Goal: Task Accomplishment & Management: Manage account settings

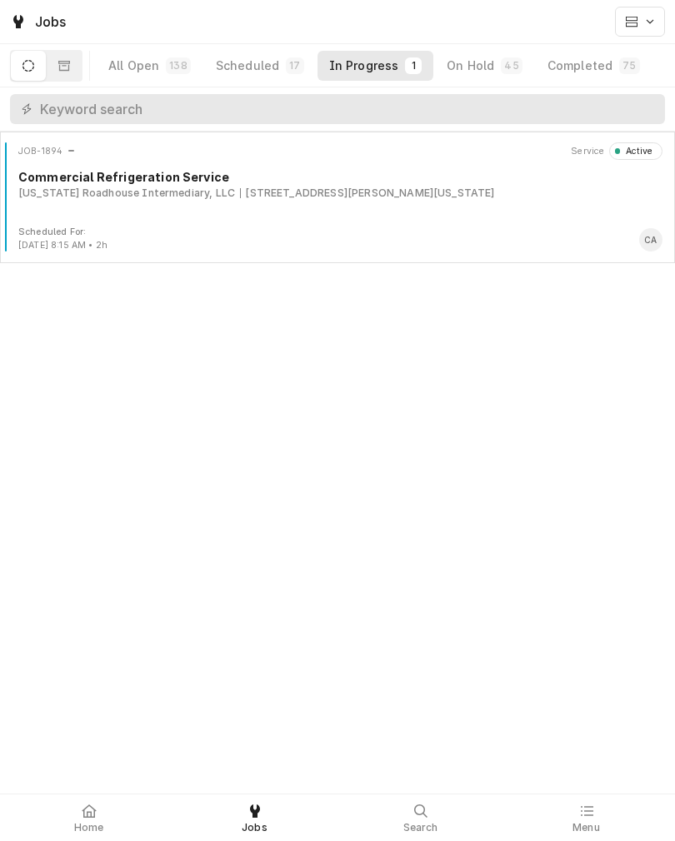
click at [78, 190] on div "[US_STATE] Roadhouse Intermediary, LLC" at bounding box center [126, 193] width 217 height 15
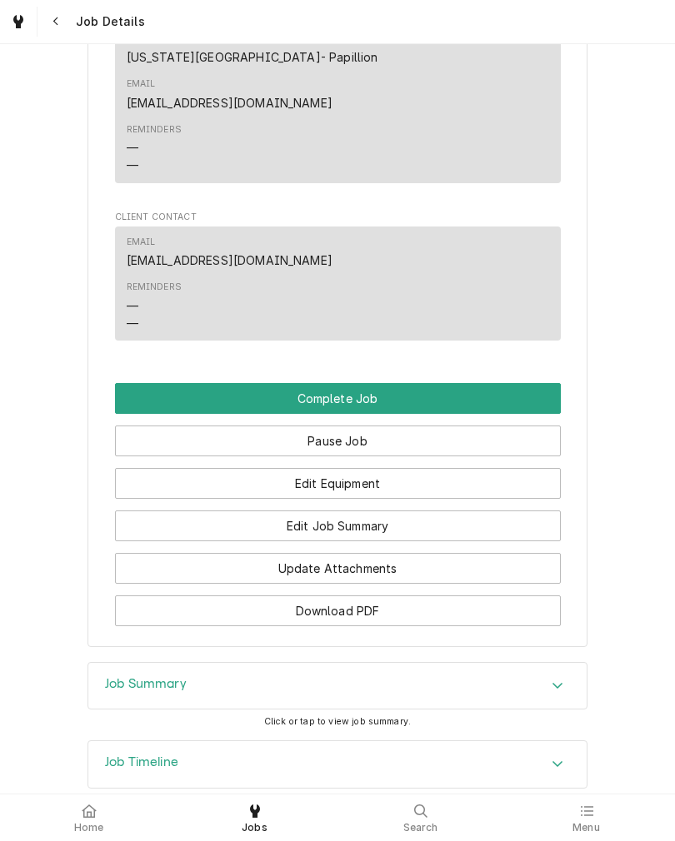
scroll to position [975, 0]
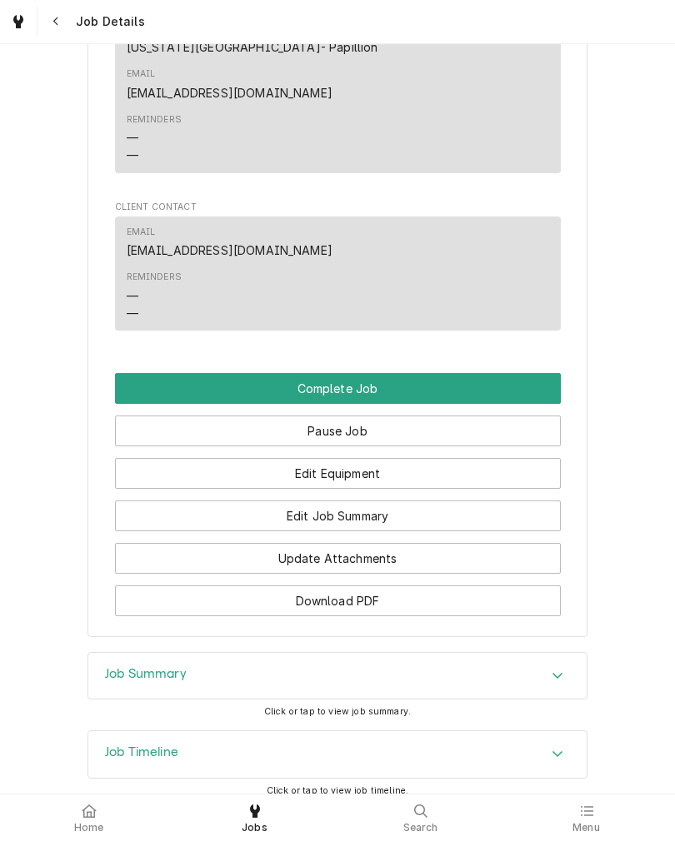
click at [506, 502] on button "Edit Job Summary" at bounding box center [338, 516] width 446 height 31
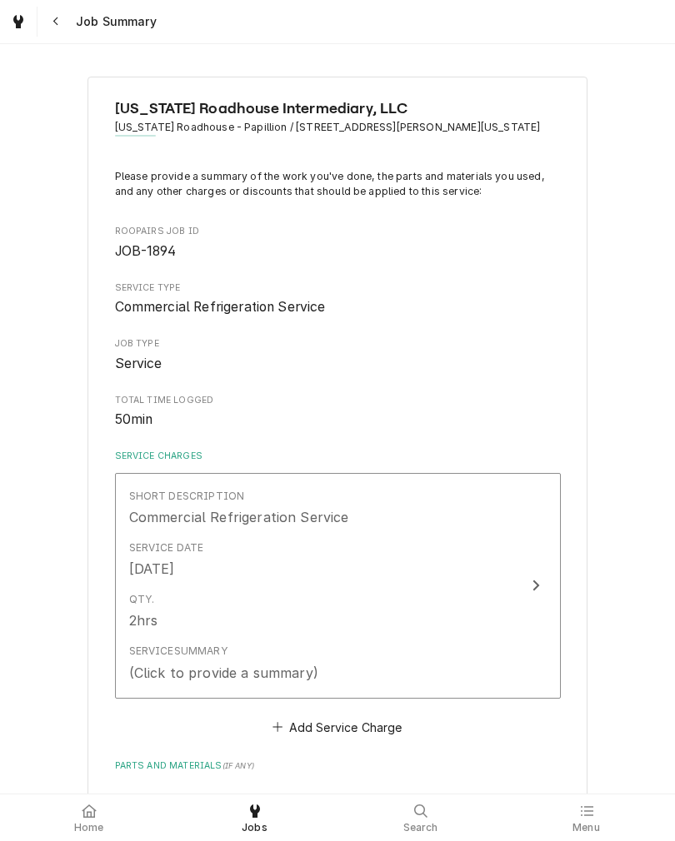
click at [540, 572] on button "Short Description Commercial Refrigeration Service Service Date [DATE] Qty. 2hr…" at bounding box center [338, 586] width 446 height 226
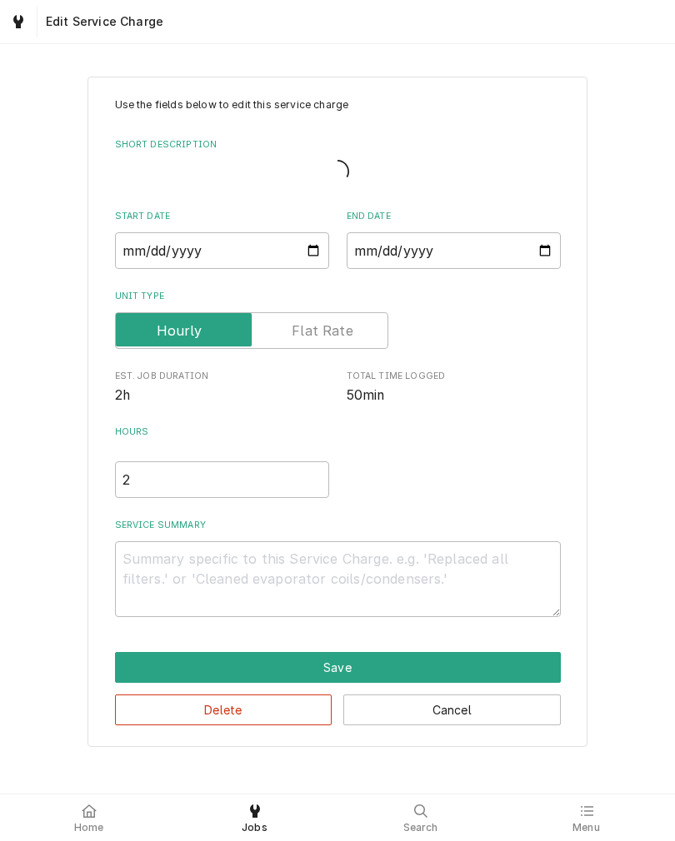
type textarea "x"
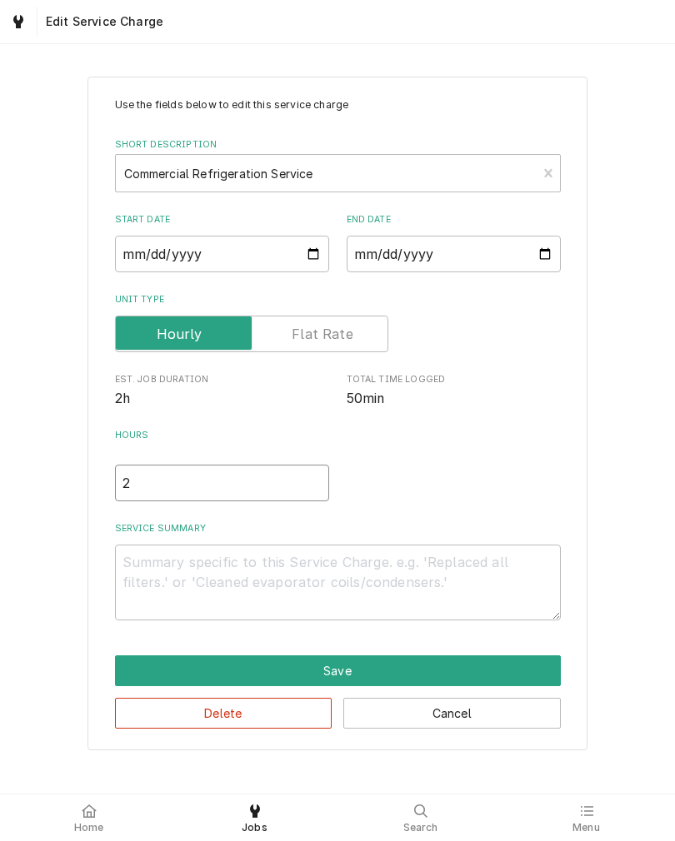
click at [144, 502] on input "2" at bounding box center [222, 483] width 214 height 37
click at [135, 486] on input "2" at bounding box center [222, 483] width 214 height 37
type textarea "x"
type input "1"
type textarea "x"
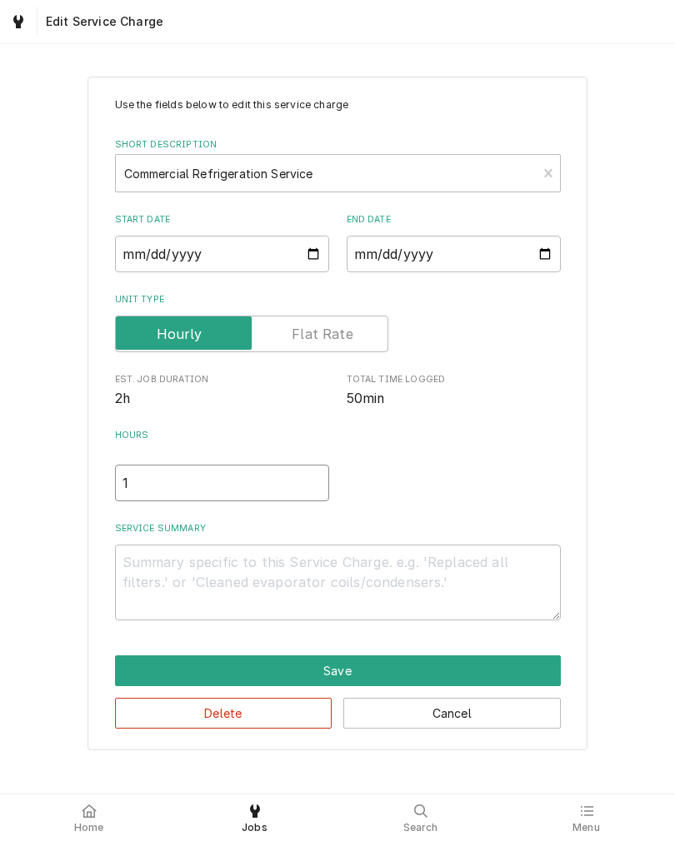
type input "1"
click at [133, 586] on textarea "Service Summary" at bounding box center [338, 583] width 446 height 76
type textarea "x"
type textarea "S"
type textarea "x"
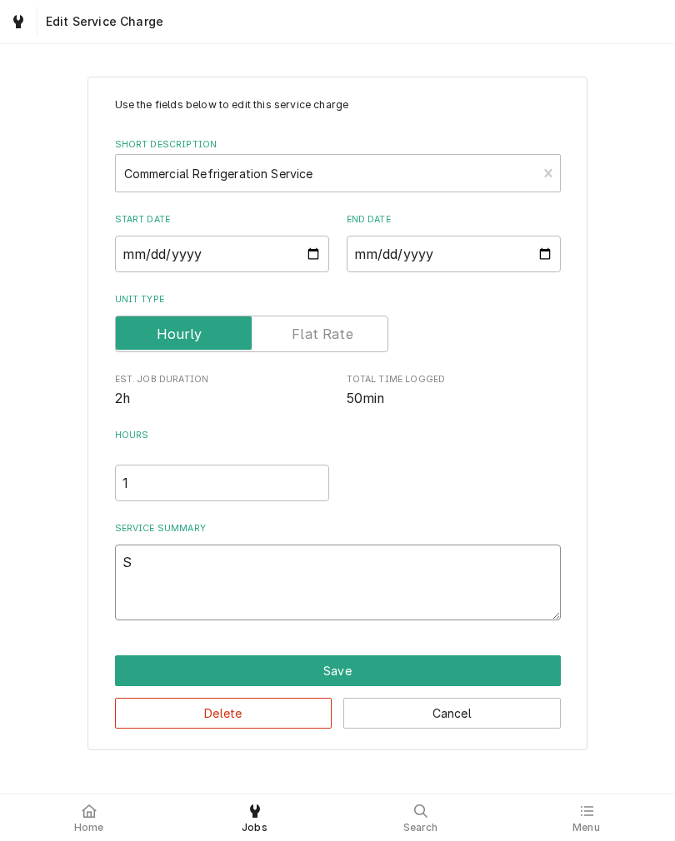
type textarea "Sa"
type textarea "x"
type textarea "Sal"
type textarea "x"
type textarea "Sala"
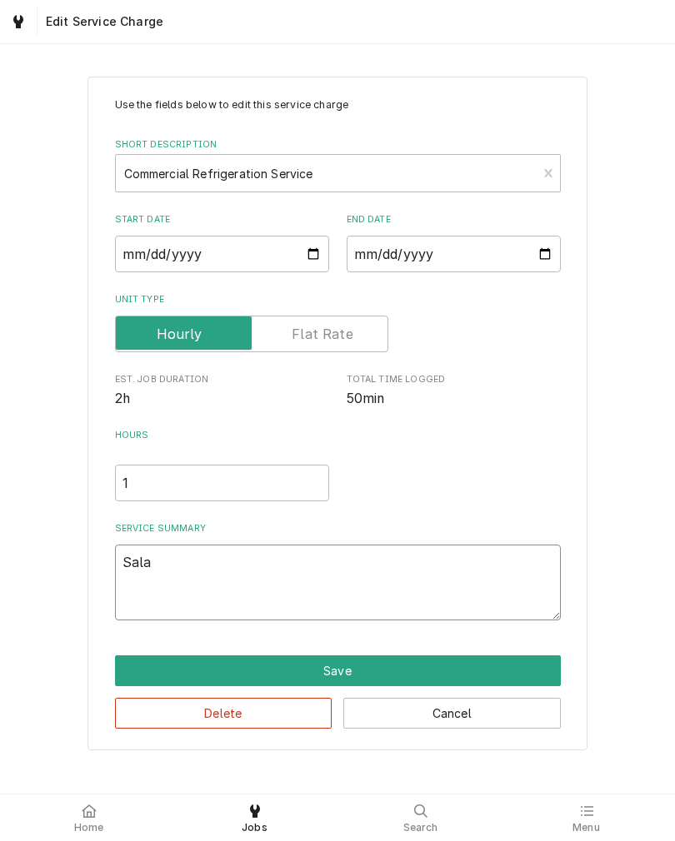
type textarea "x"
type textarea "Salad"
type textarea "x"
type textarea "Salad"
type textarea "x"
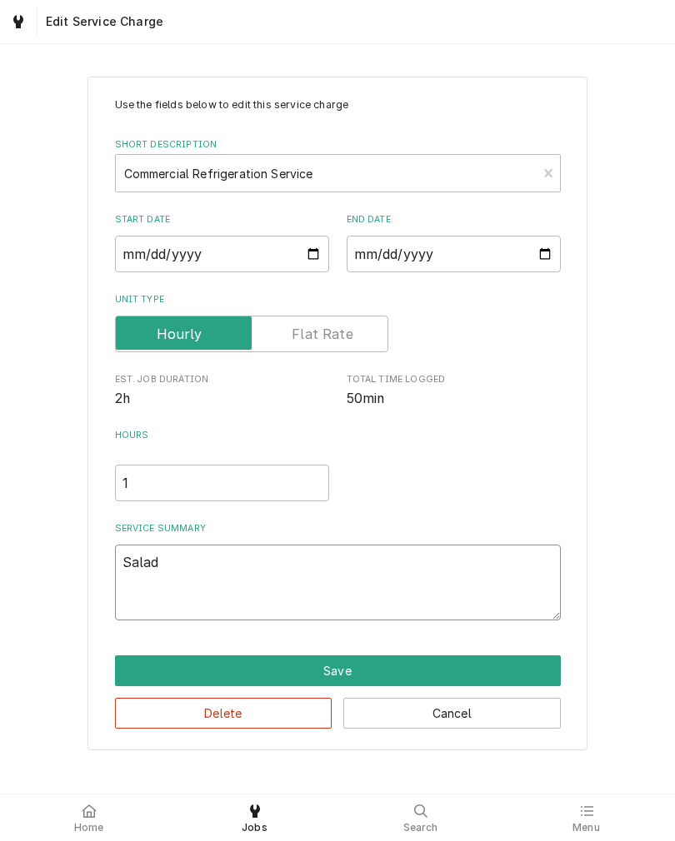
type textarea "Salad p"
type textarea "x"
type textarea "Salad pr"
type textarea "x"
type textarea "Salad prp"
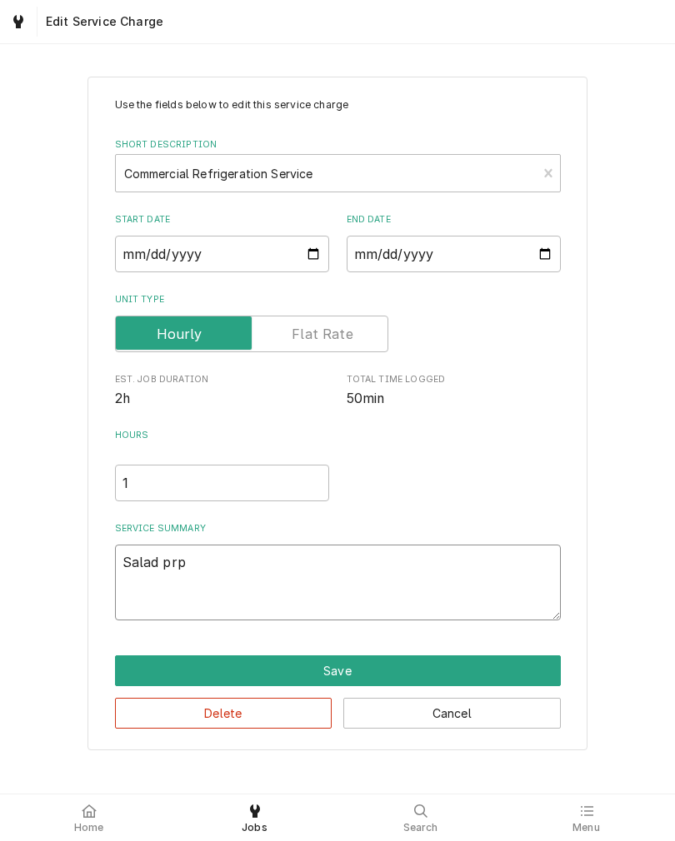
type textarea "x"
type textarea "Salad pr"
type textarea "x"
type textarea "Salad p"
type textarea "x"
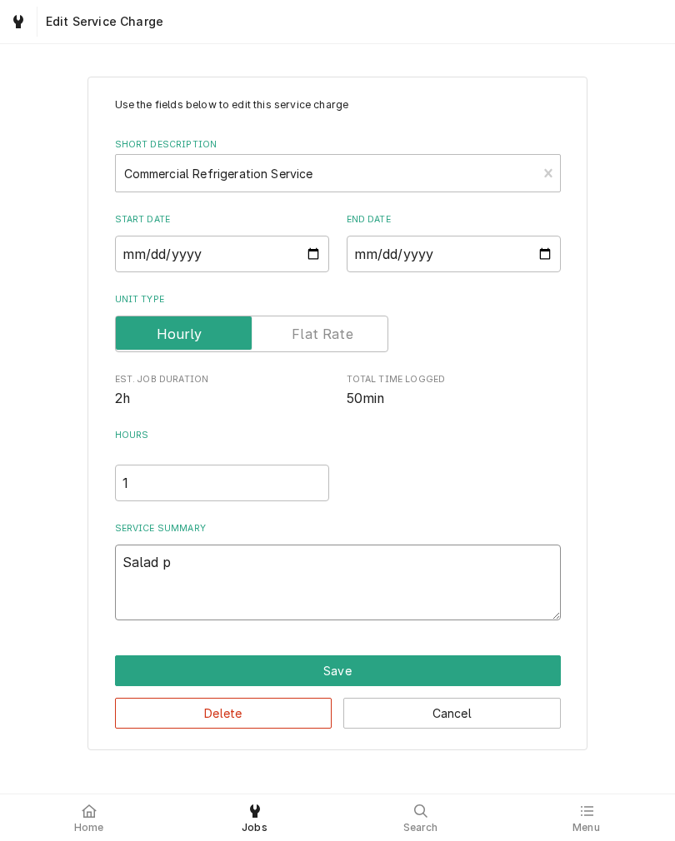
type textarea "Salad pr"
type textarea "x"
type textarea "Salad pre"
type textarea "x"
type textarea "Salad prep"
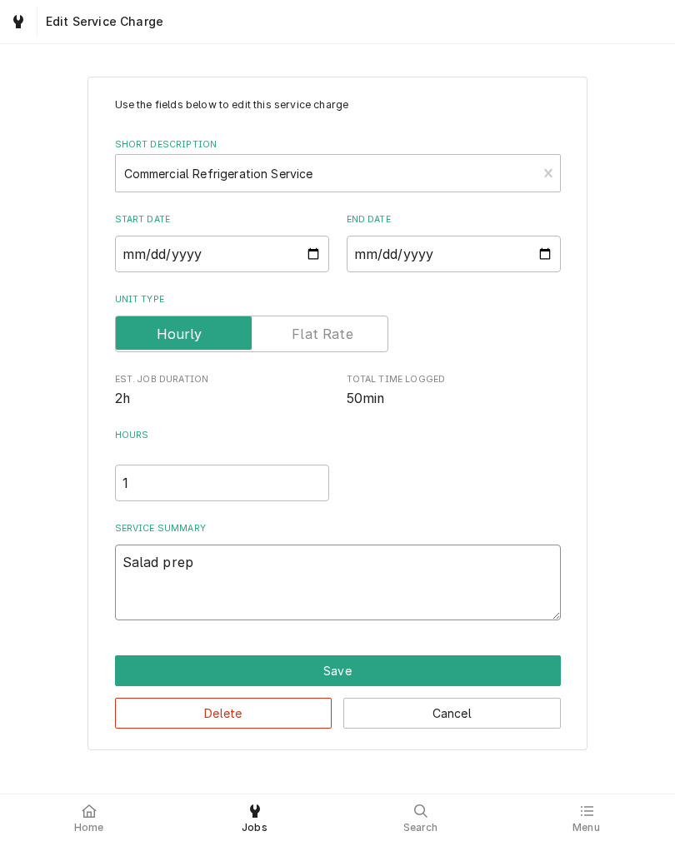
type textarea "x"
type textarea "Salad prep"
type textarea "x"
type textarea "Salad prep y"
type textarea "x"
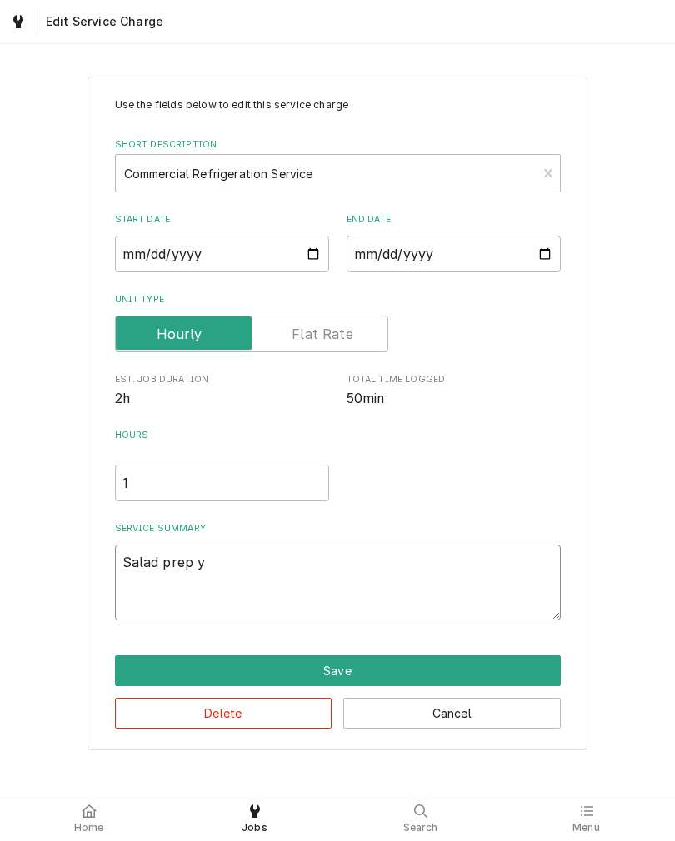
type textarea "Salad prep"
type textarea "x"
type textarea "Salad prep t"
type textarea "x"
type textarea "Salad prep ta"
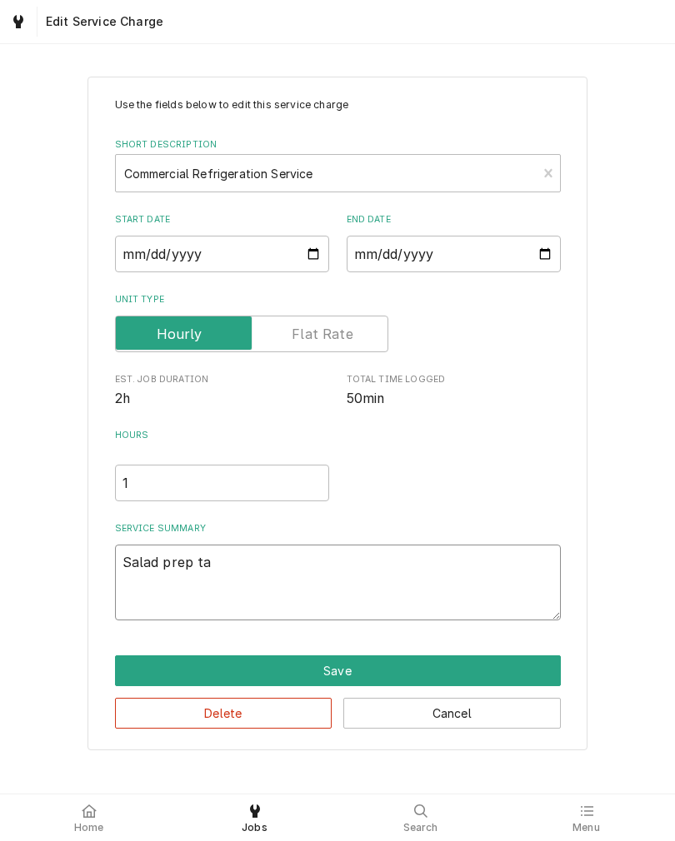
type textarea "x"
type textarea "Salad prep tab"
type textarea "x"
type textarea "Salad prep tabl"
type textarea "x"
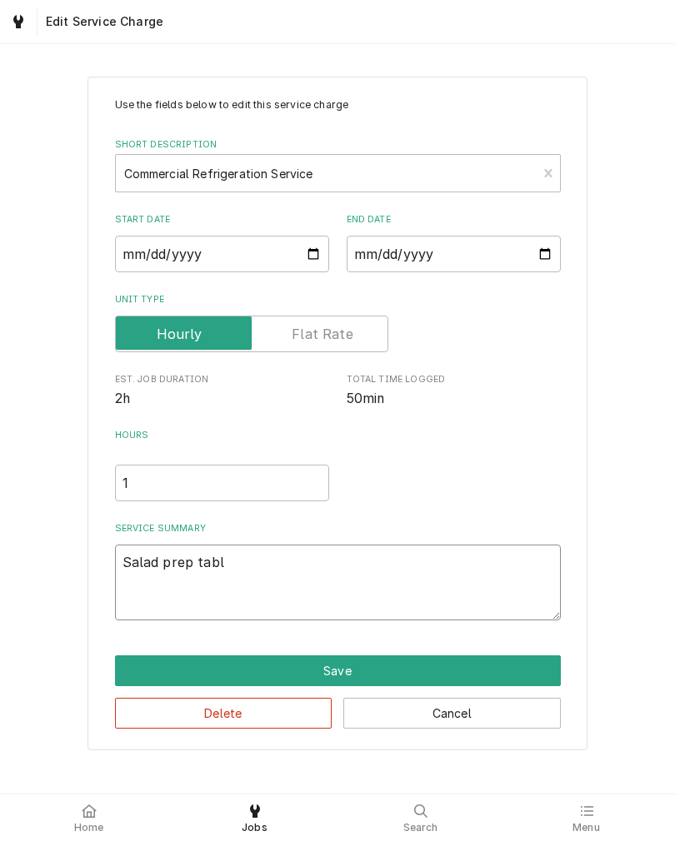
type textarea "Salad prep table"
type textarea "x"
type textarea "Salad prep table"
type textarea "x"
type textarea "Salad prep table s"
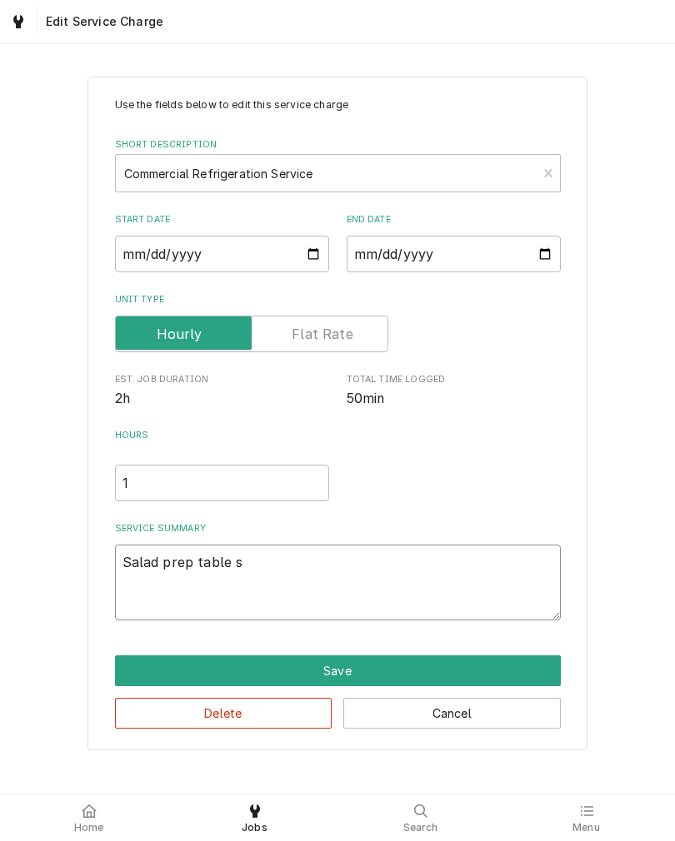
type textarea "x"
type textarea "Salad prep table st"
type textarea "x"
type textarea "Salad prep table stu"
type textarea "x"
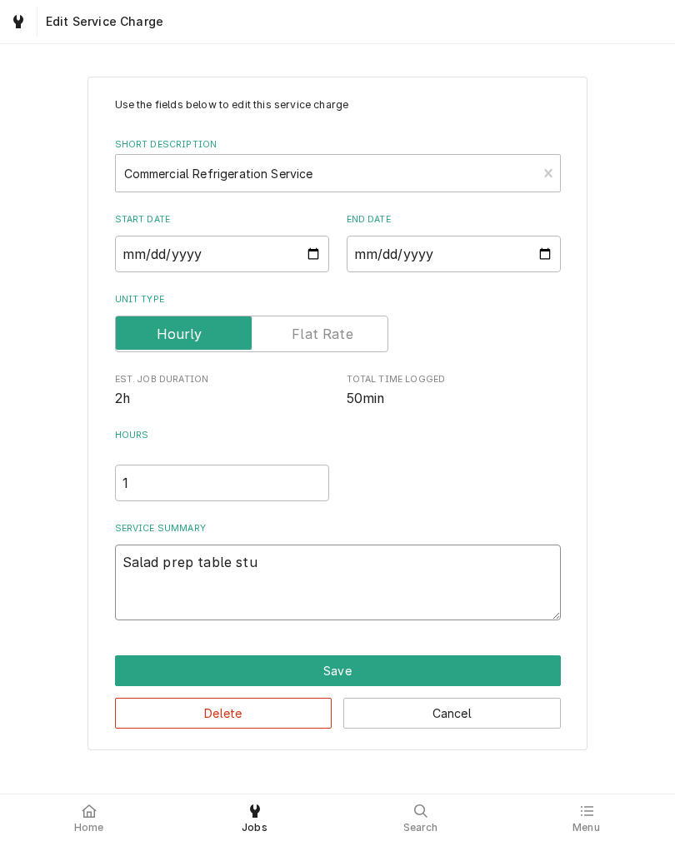
type textarea "Salad prep table stuc"
type textarea "x"
type textarea "Salad prep table stucc"
type textarea "x"
type textarea "Salad prep table stucck"
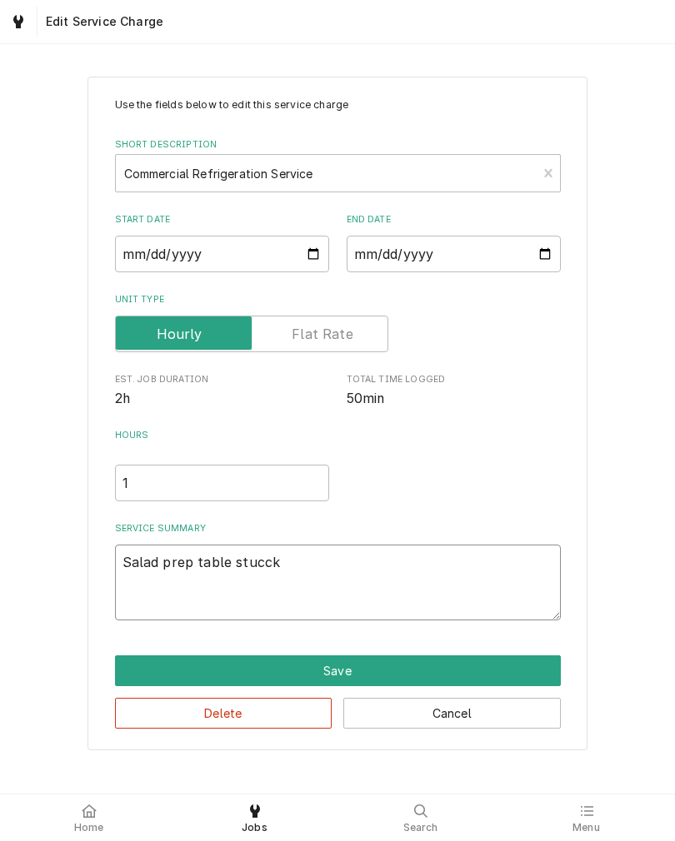
type textarea "x"
type textarea "Salad prep table stuck"
type textarea "x"
type textarea "Salad prep table stuck"
type textarea "x"
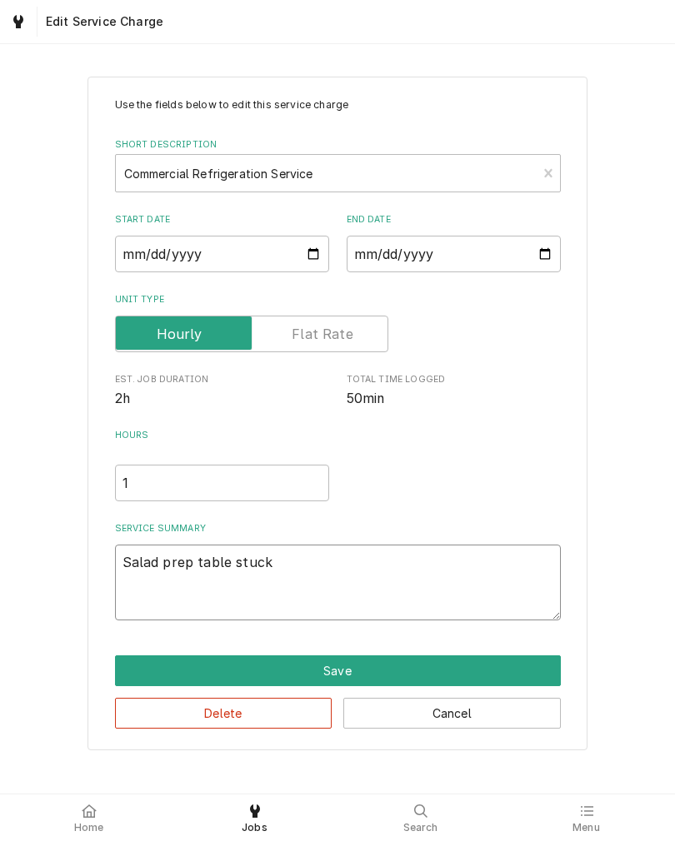
type textarea "Salad prep table stuck i"
type textarea "x"
type textarea "Salad prep table stuck in"
type textarea "x"
type textarea "Salad prep table stuck in"
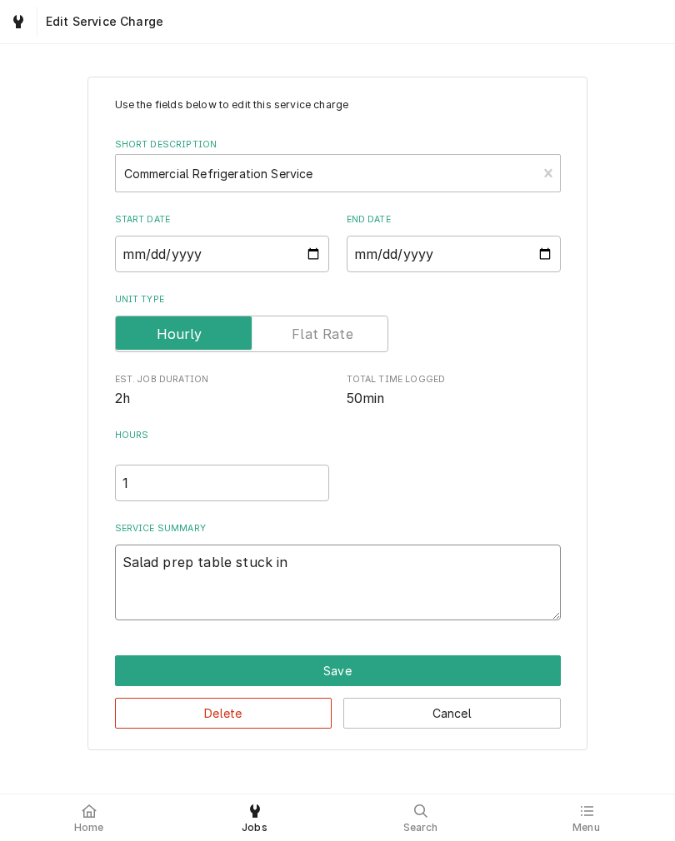
type textarea "x"
type textarea "Salad prep table stuck in o"
type textarea "x"
type textarea "Salad prep table stuck in of"
type textarea "x"
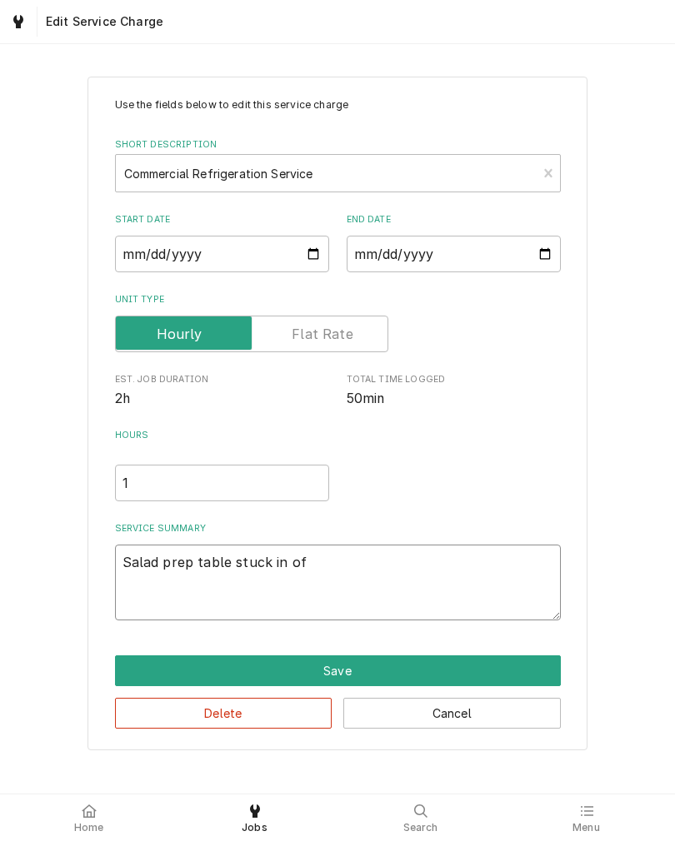
type textarea "Salad prep table stuck in off"
type textarea "x"
type textarea "Salad prep table stuck in off."
type textarea "x"
type textarea "Salad prep table stuck in off."
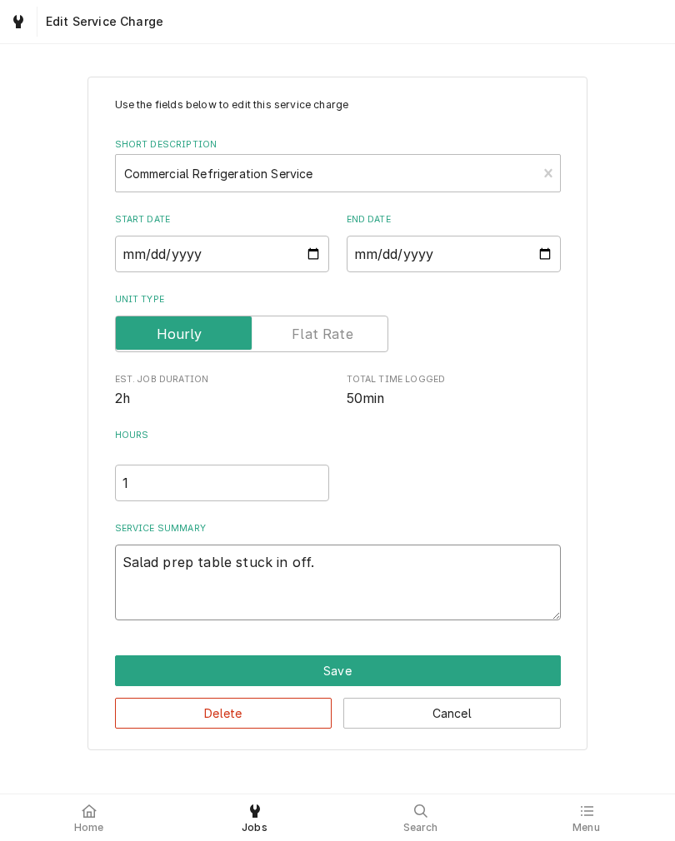
type textarea "x"
type textarea "Salad prep table stuck in off. S"
type textarea "x"
type textarea "Salad prep table stuck in off. So"
type textarea "x"
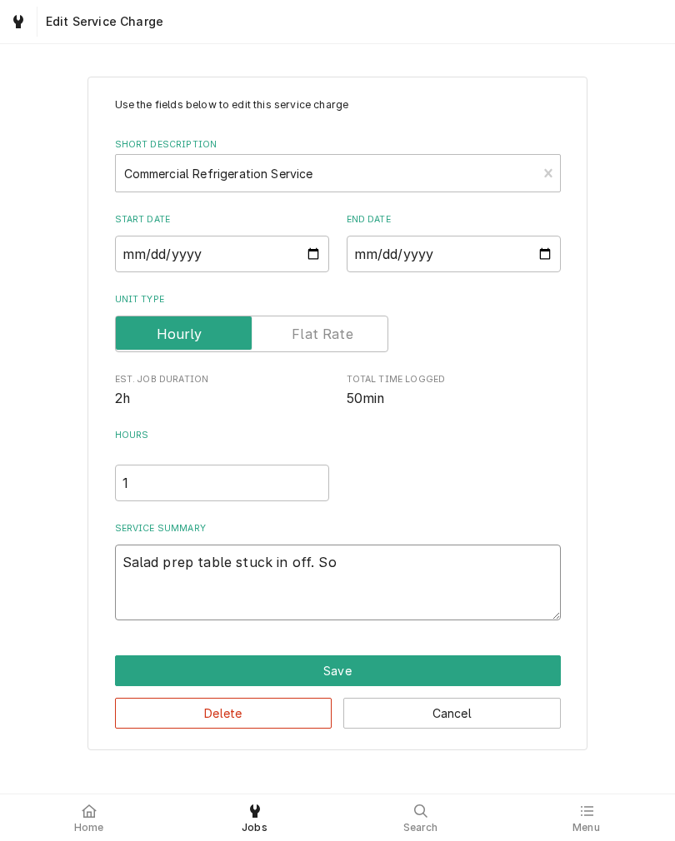
type textarea "Salad prep table stuck in off. Som"
type textarea "x"
type textarea "Salad prep table stuck in off. Some"
type textarea "x"
type textarea "Salad prep table stuck in off. Someo"
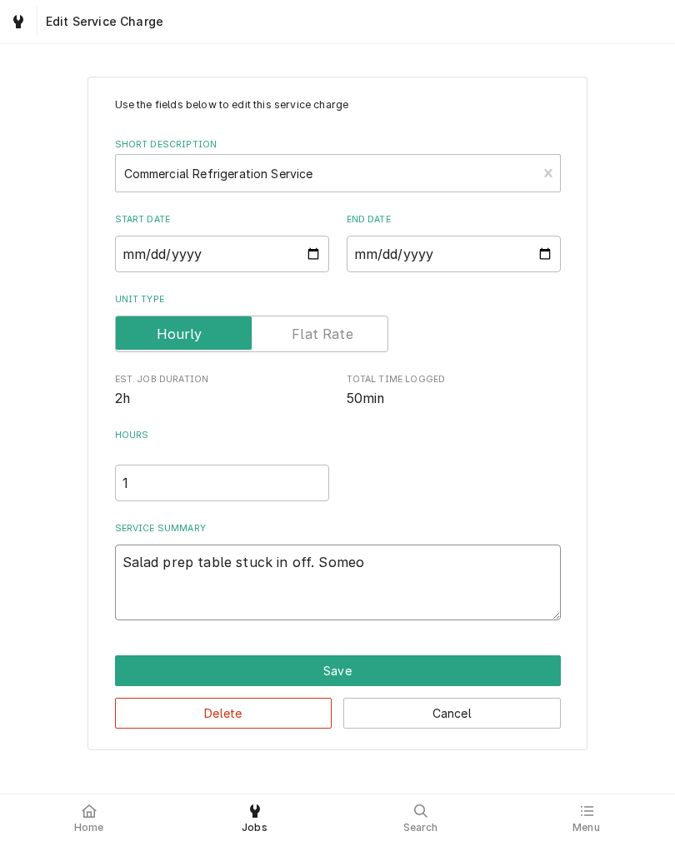
type textarea "x"
type textarea "Salad prep table stuck in off. Someon"
type textarea "x"
type textarea "Salad prep table stuck in off. Someone"
type textarea "x"
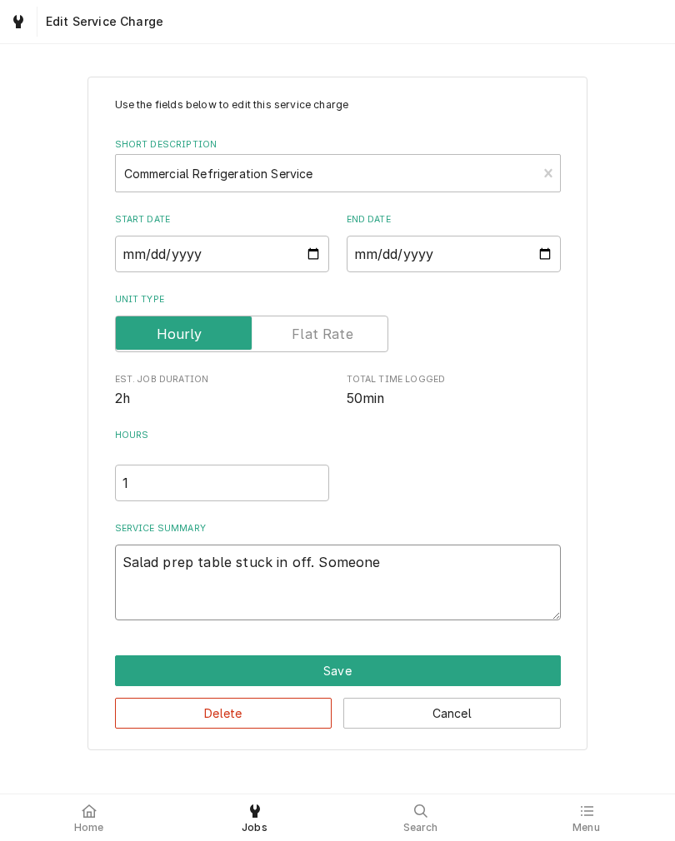
type textarea "Salad prep table stuck in off. Someone"
type textarea "x"
type textarea "Salad prep table stuck in off. Someone m"
type textarea "x"
type textarea "Salad prep table stuck in off. Someone mu"
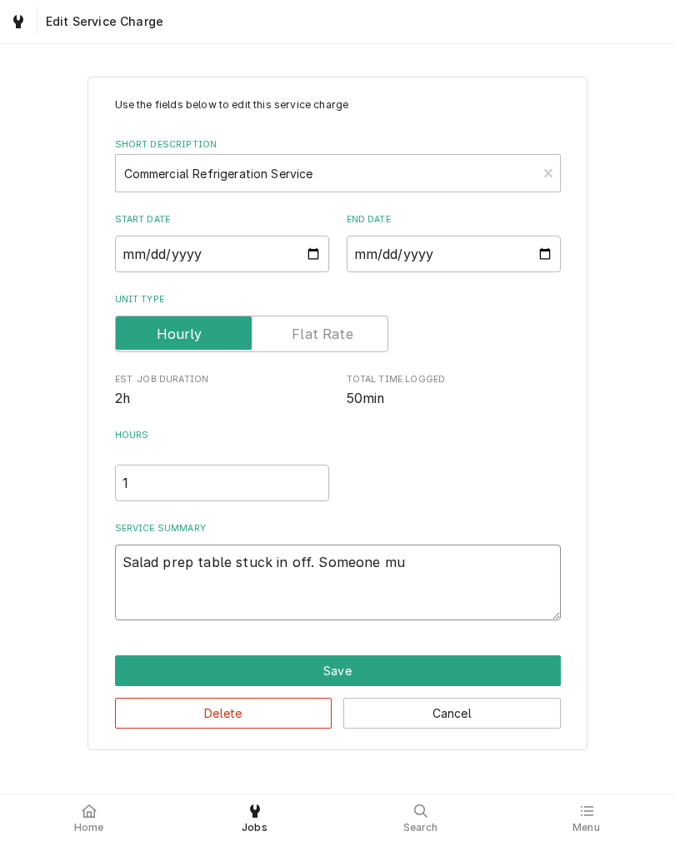
type textarea "x"
type textarea "Salad prep table stuck in off. Someone mus"
type textarea "x"
type textarea "Salad prep table stuck in off. Someone must"
type textarea "x"
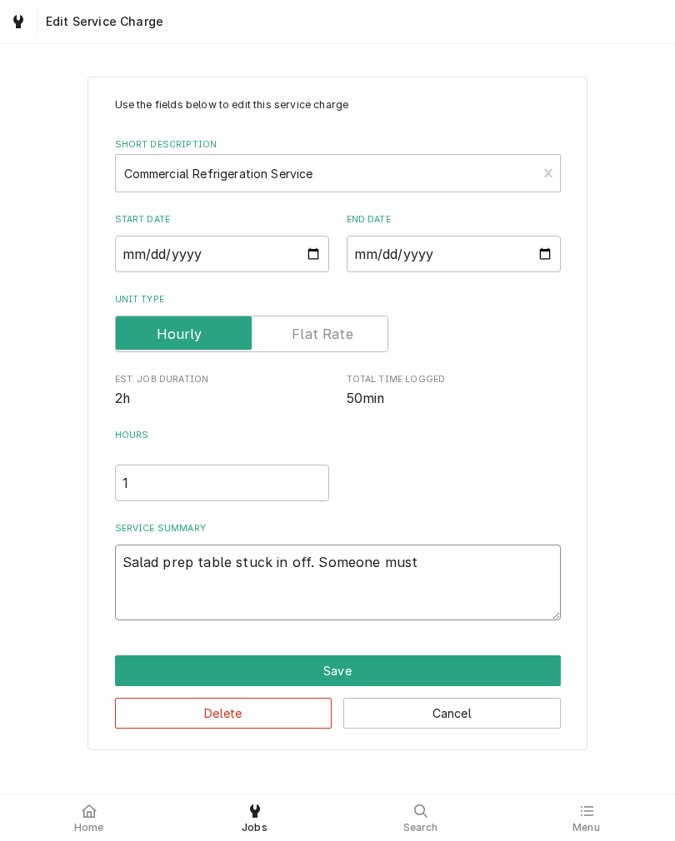
type textarea "Salad prep table stuck in off. Someone must"
type textarea "x"
type textarea "Salad prep table stuck in off. Someone must h"
type textarea "x"
type textarea "Salad prep table stuck in off. Someone must ha"
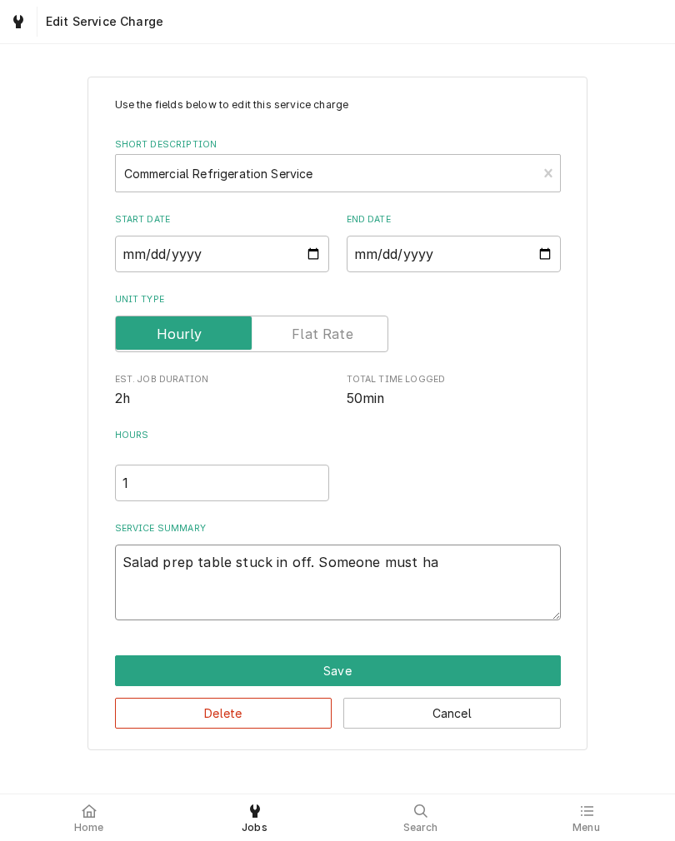
type textarea "x"
type textarea "Salad prep table stuck in off. Someone must hav"
type textarea "x"
type textarea "Salad prep table stuck in off. Someone must have"
type textarea "x"
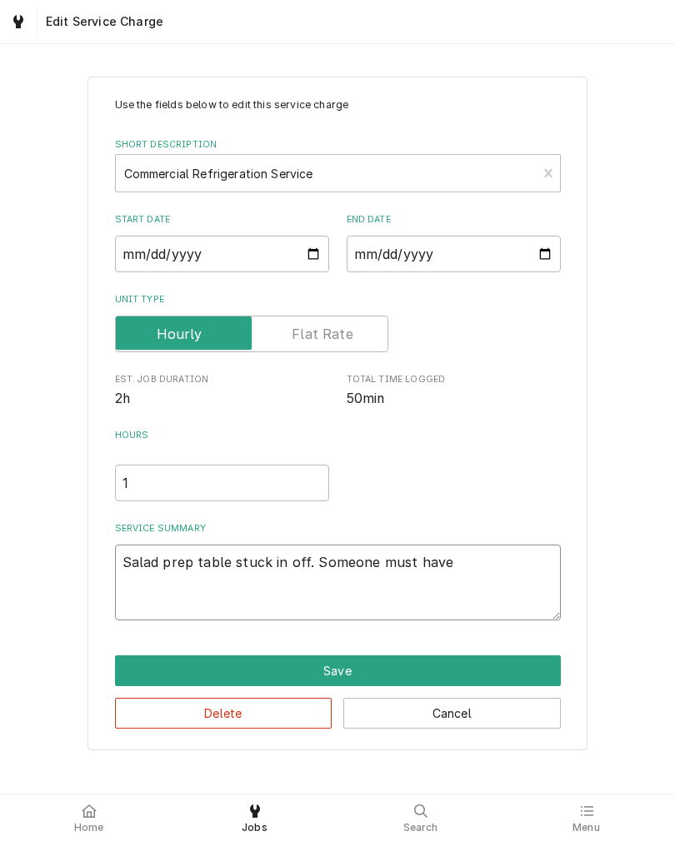
type textarea "Salad prep table stuck in off. Someone must have"
type textarea "x"
type textarea "Salad prep table stuck in off. Someone must have f"
type textarea "x"
type textarea "Salad prep table stuck in off. Someone must have fi"
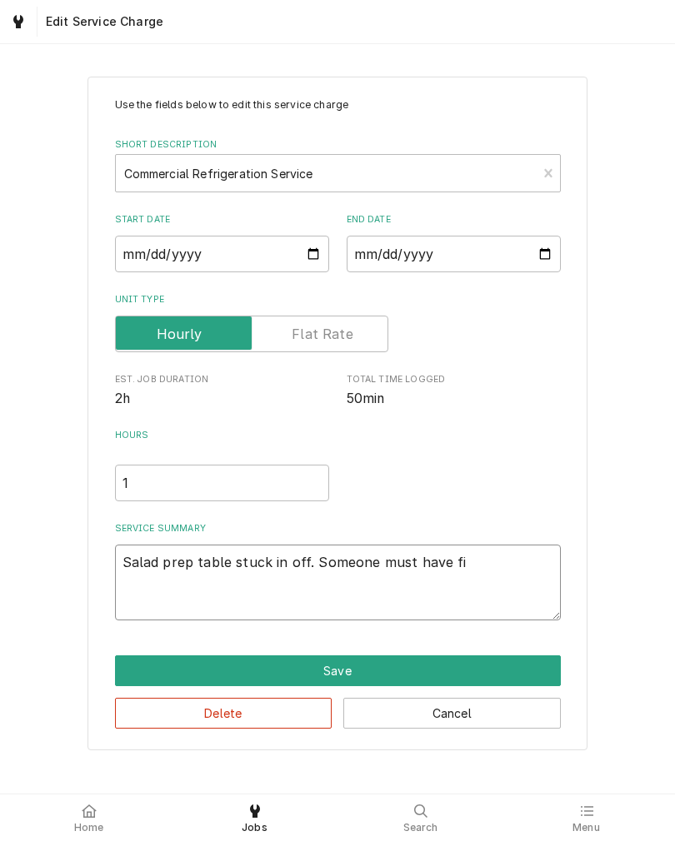
type textarea "x"
type textarea "Salad prep table stuck in off. Someone must have fir"
type textarea "x"
type textarea "Salad prep table stuck in off. Someone must have fi"
type textarea "x"
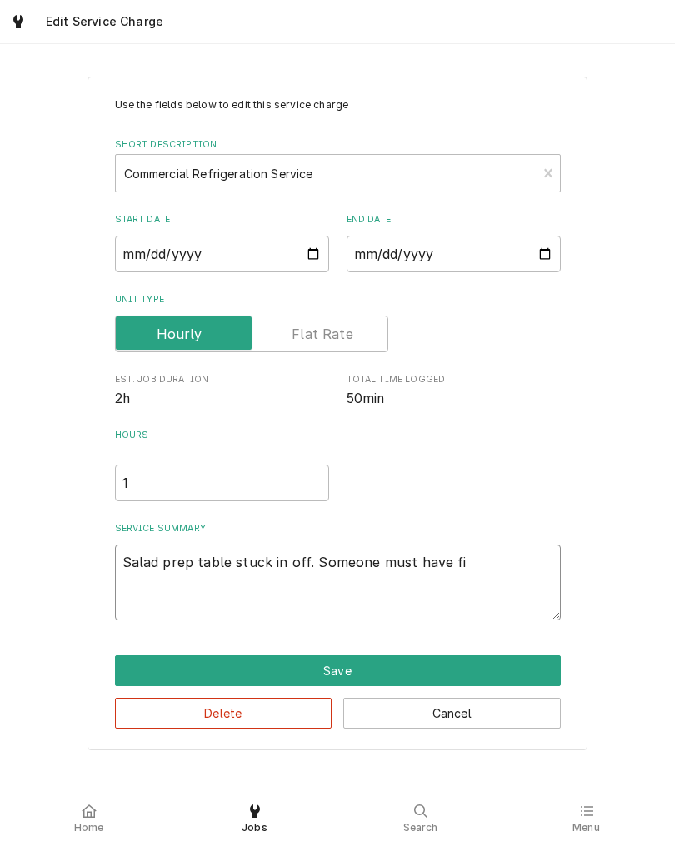
type textarea "Salad prep table stuck in off. Someone must have fig"
type textarea "x"
type textarea "Salad prep table stuck in off. Someone must have figu"
type textarea "x"
type textarea "Salad prep table stuck in off. Someone must have figur"
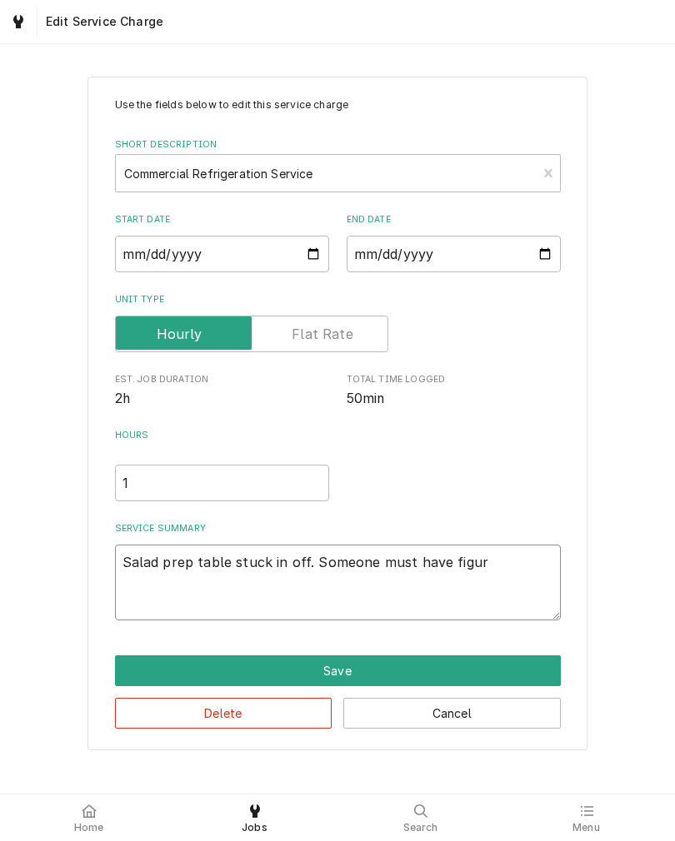
type textarea "x"
type textarea "Salad prep table stuck in off. Someone must have figure"
type textarea "x"
type textarea "Salad prep table stuck in off. Someone must have figur"
type textarea "x"
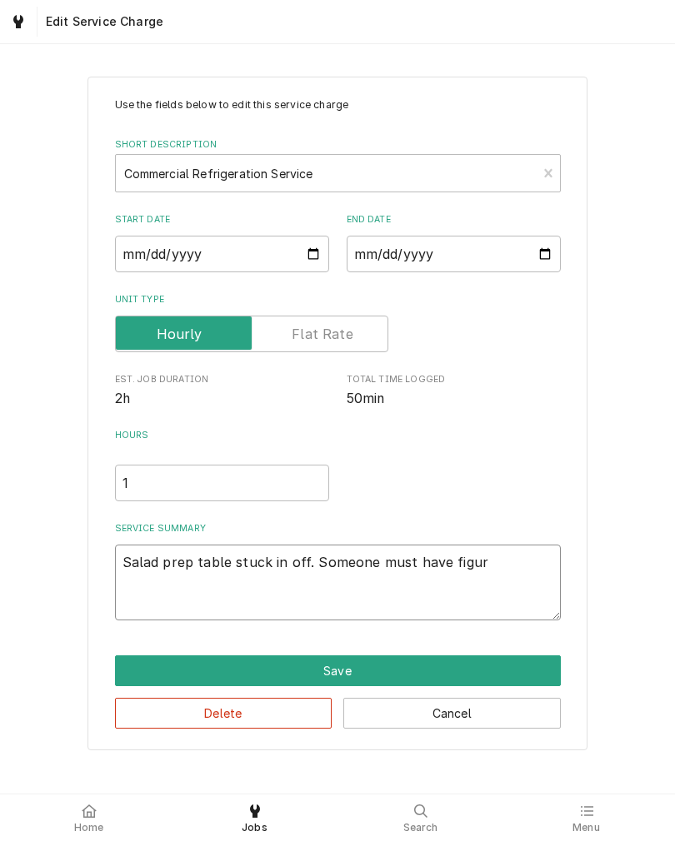
type textarea "Salad prep table stuck in off. Someone must have figu"
type textarea "x"
type textarea "Salad prep table stuck in off. Someone must have fig"
type textarea "x"
type textarea "Salad prep table stuck in off. Someone must have fi"
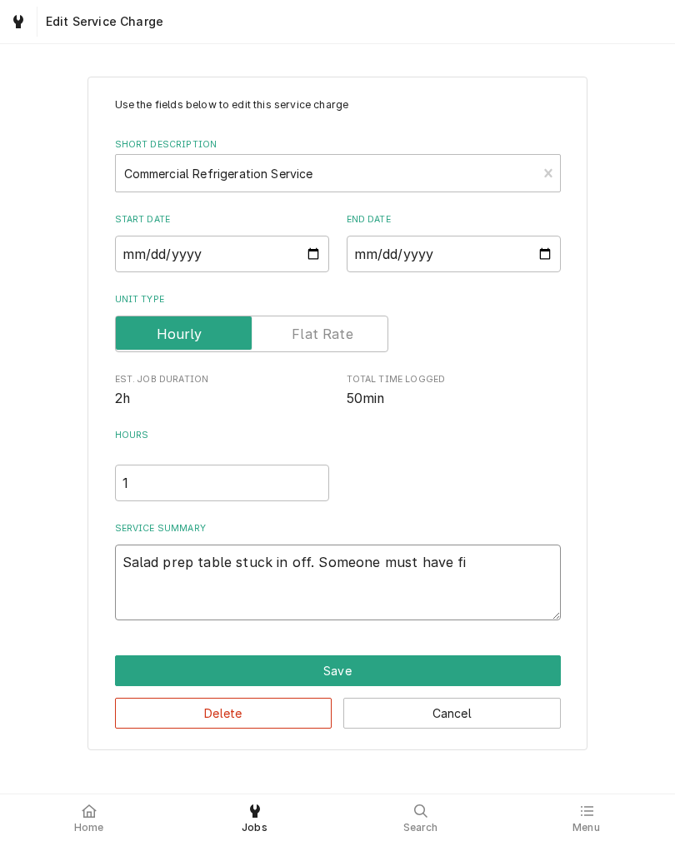
type textarea "x"
type textarea "Salad prep table stuck in off. Someone must have f"
type textarea "x"
type textarea "Salad prep table stuck in off. Someone must have"
type textarea "x"
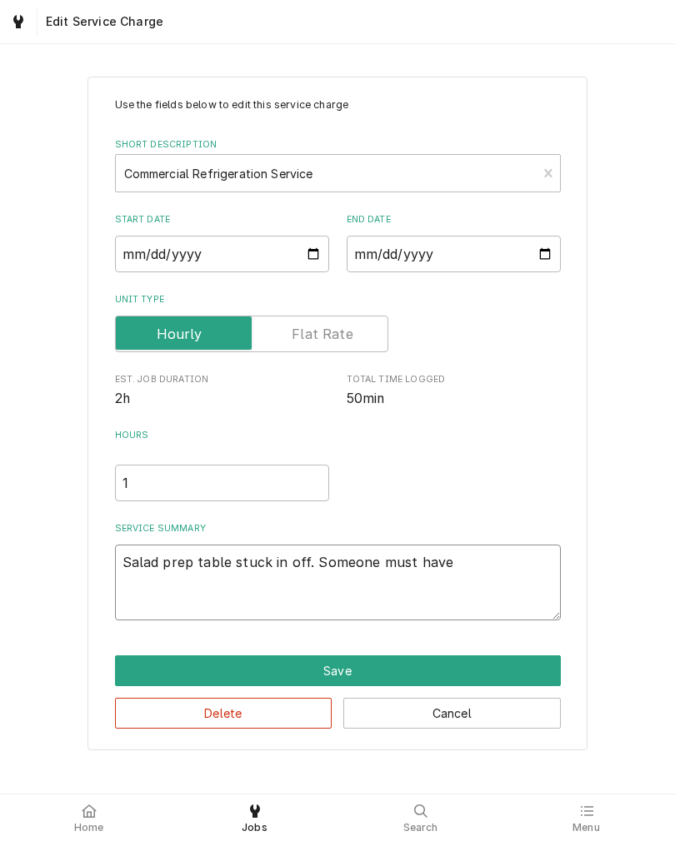
type textarea "Salad prep table stuck in off. Someone must have"
type textarea "x"
type textarea "Salad prep table stuck in off. Someone must hav"
type textarea "x"
type textarea "Salad prep table stuck in off. Someone must h"
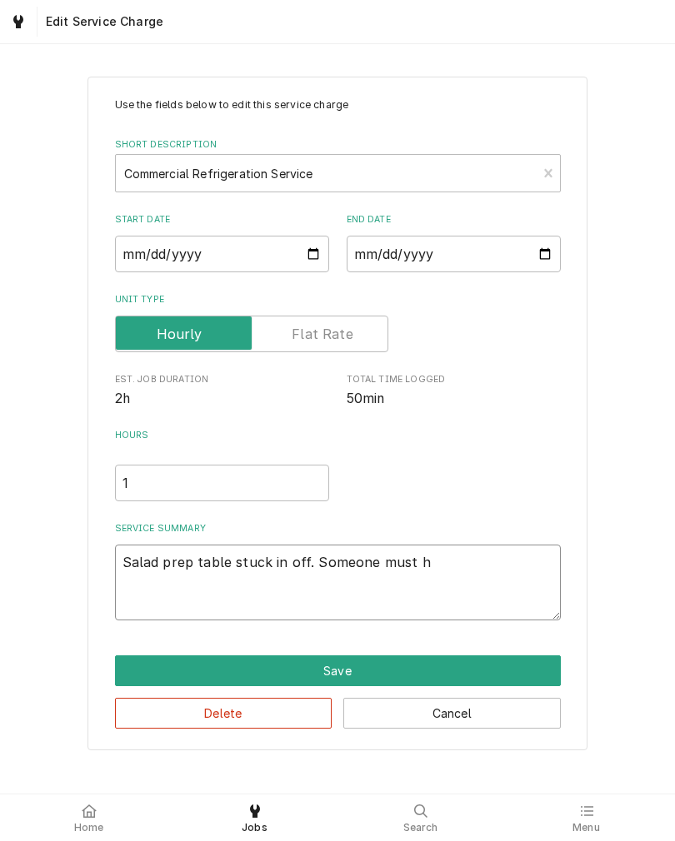
type textarea "x"
type textarea "Salad prep table stuck in off. Someone must"
type textarea "x"
type textarea "Salad prep table stuck in off. Someone must"
type textarea "x"
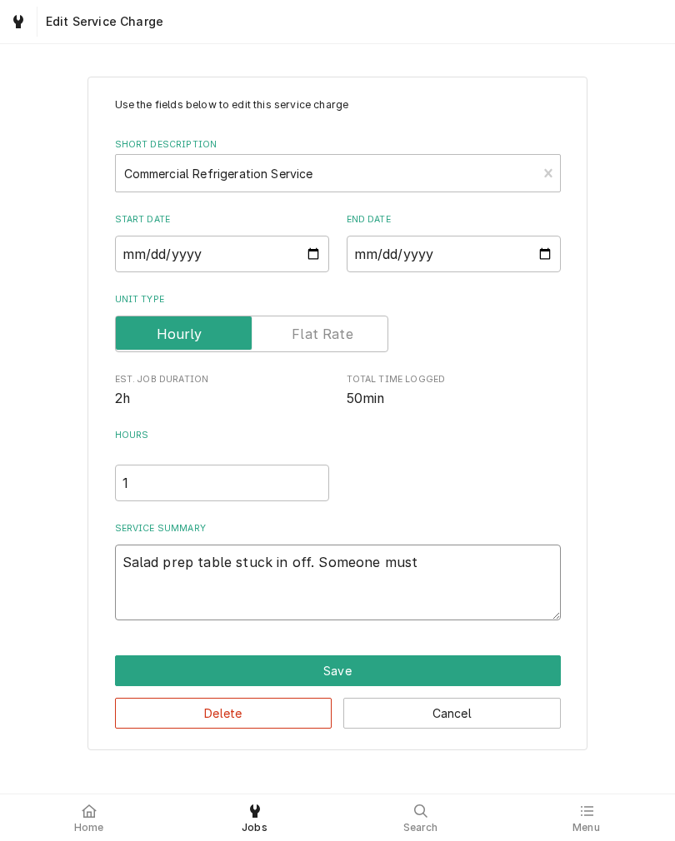
type textarea "Salad prep table stuck in off. Someone mus"
type textarea "x"
type textarea "Salad prep table stuck in off. Someone m"
type textarea "x"
type textarea "Salad prep table stuck in off. Someone"
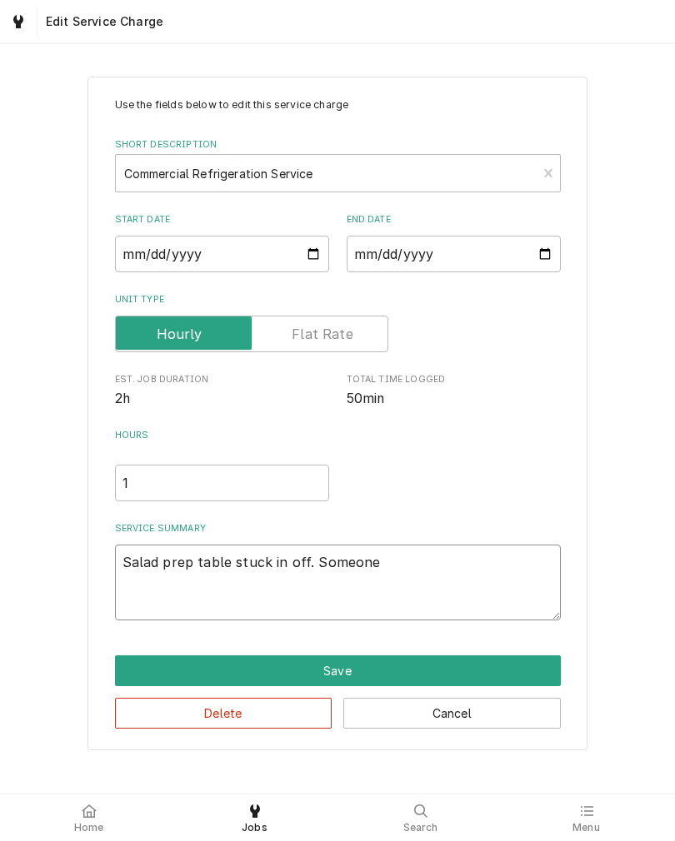
type textarea "x"
type textarea "Salad prep table stuck in off. Someone"
type textarea "x"
type textarea "Salad prep table stuck in off. Someon"
type textarea "x"
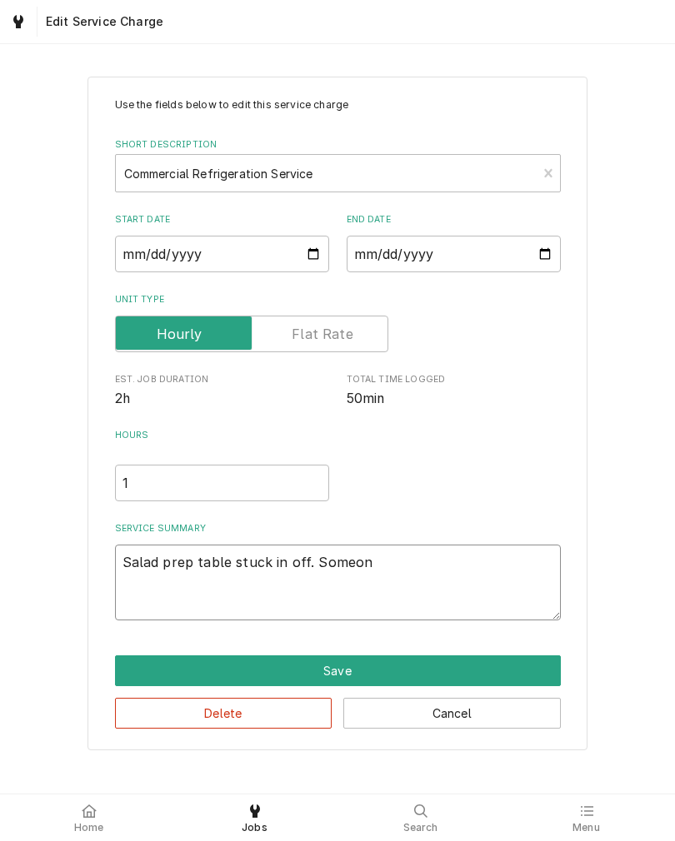
type textarea "Salad prep table stuck in off. Someo"
type textarea "x"
type textarea "Salad prep table stuck in off. Some"
type textarea "x"
type textarea "Salad prep table stuck in off. Som"
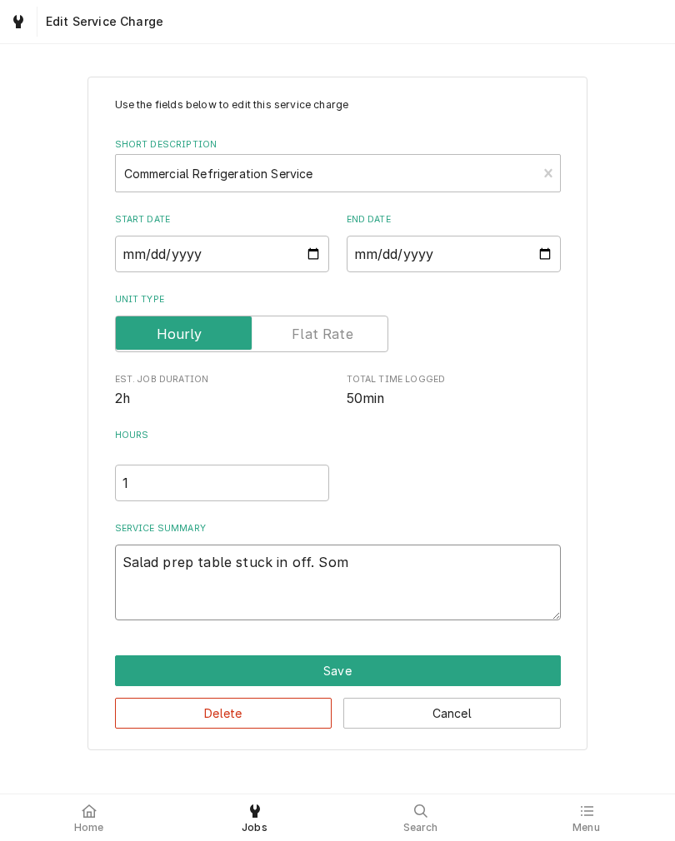
type textarea "x"
type textarea "Salad prep table stuck in off. So"
type textarea "x"
type textarea "Salad prep table stuck in off. S"
type textarea "x"
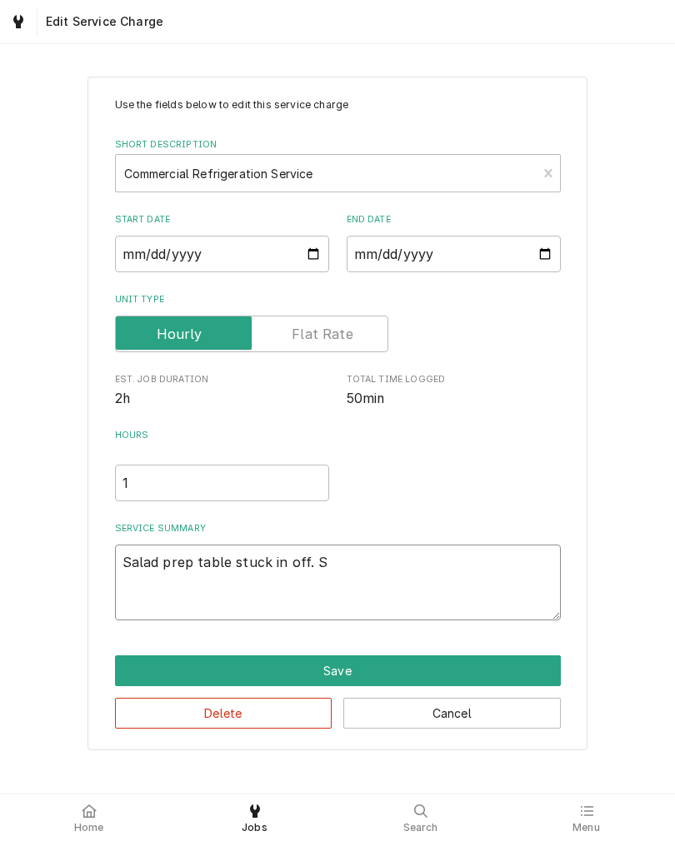
type textarea "Salad prep table stuck in off."
type textarea "x"
type textarea "Salad prep table stuck in off. Un"
type textarea "x"
type textarea "Salad prep table stuck in off. Uni"
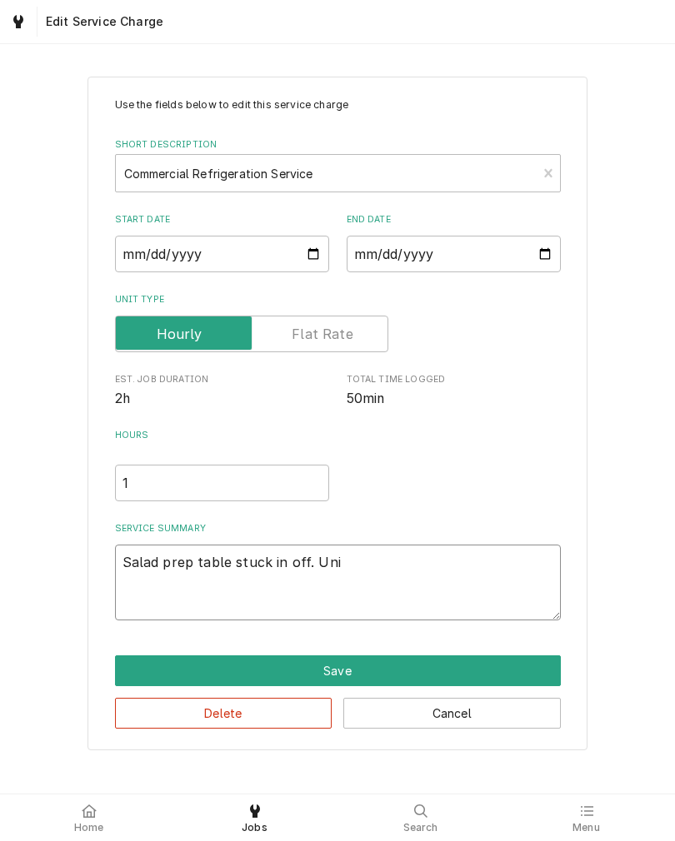
type textarea "x"
type textarea "Salad prep table stuck in off. Unit"
type textarea "x"
type textarea "Salad prep table stuck in off. Unit"
type textarea "x"
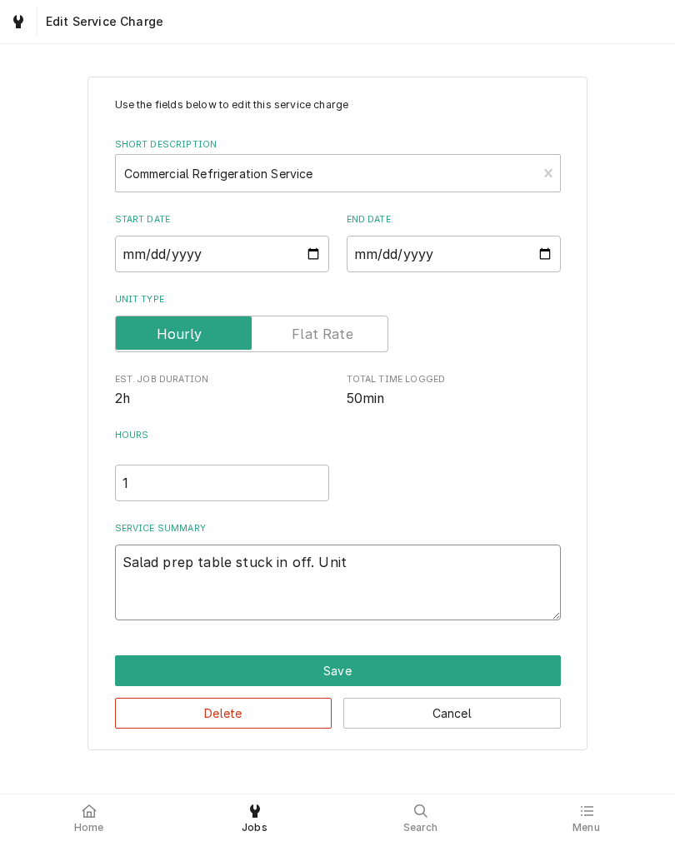
type textarea "Salad prep table stuck in off. Unit b"
type textarea "x"
type textarea "Salad prep table stuck in off. Unit ba"
type textarea "x"
type textarea "Salad prep table stuck in off. Unit bac"
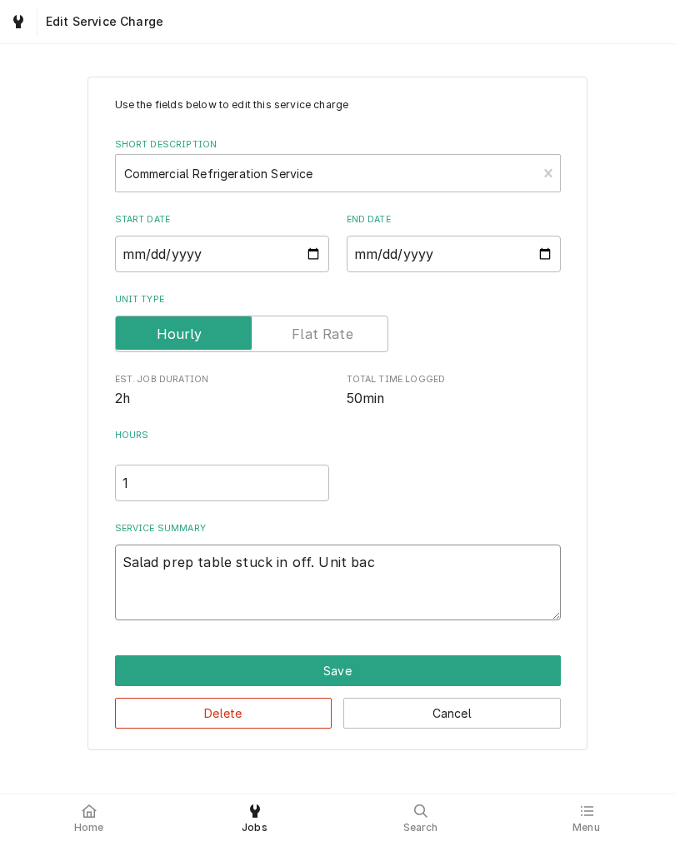
type textarea "x"
type textarea "Salad prep table stuck in off. Unit back"
type textarea "x"
type textarea "Salad prep table stuck in off. Unit back"
type textarea "x"
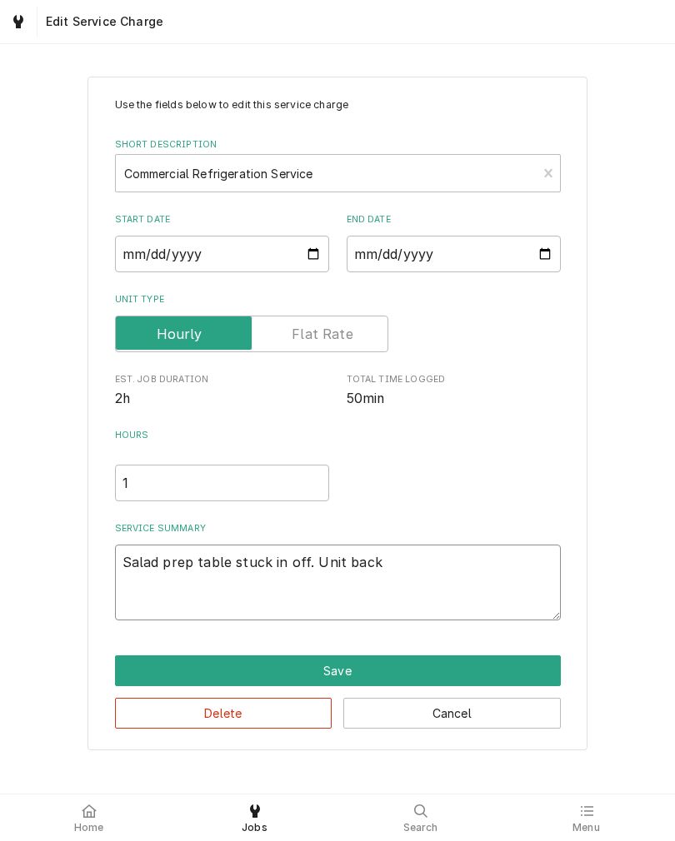
type textarea "Salad prep table stuck in off. Unit back o"
click at [452, 565] on textarea "Salad prep table stuck in off. Unit back on at arrival. Display set to Celsius,…" at bounding box center [338, 583] width 446 height 76
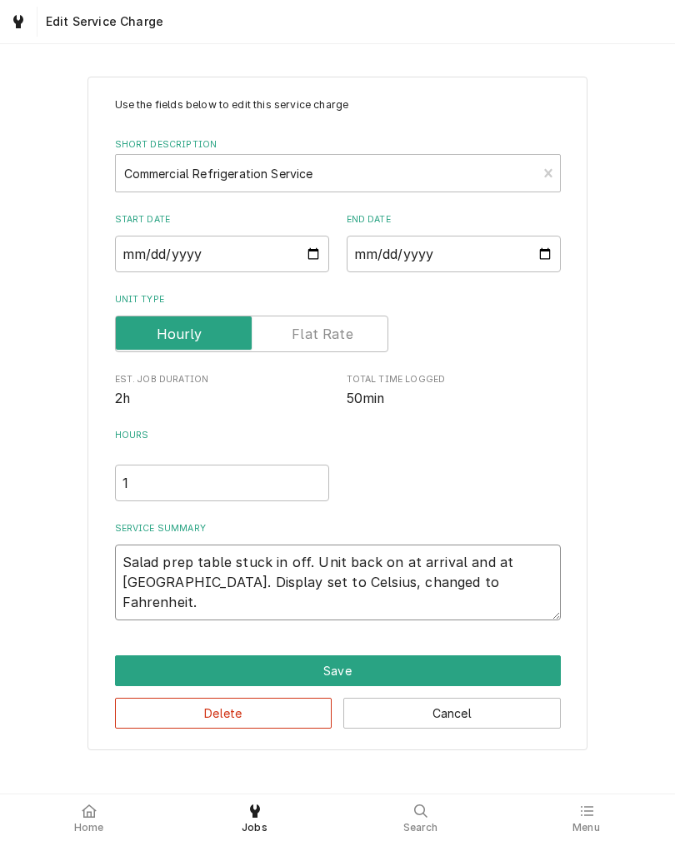
click at [466, 589] on textarea "Salad prep table stuck in off. Unit back on at arrival and at temp. Display set…" at bounding box center [338, 583] width 446 height 76
click at [5, 368] on div "Use the fields below to edit this service charge Short Description Commercial R…" at bounding box center [337, 413] width 675 height 703
click at [138, 671] on button "Save" at bounding box center [338, 671] width 446 height 31
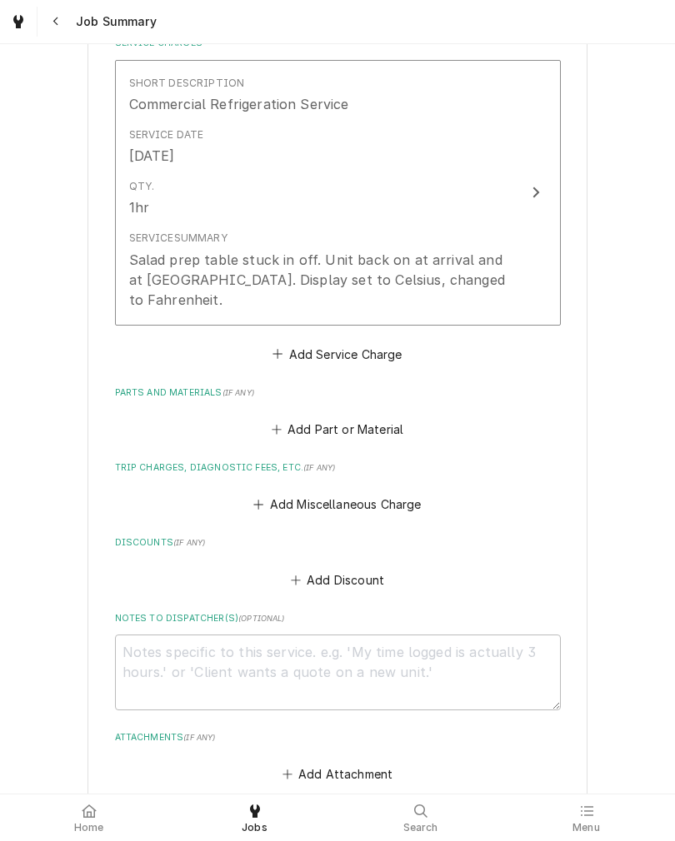
scroll to position [506, 0]
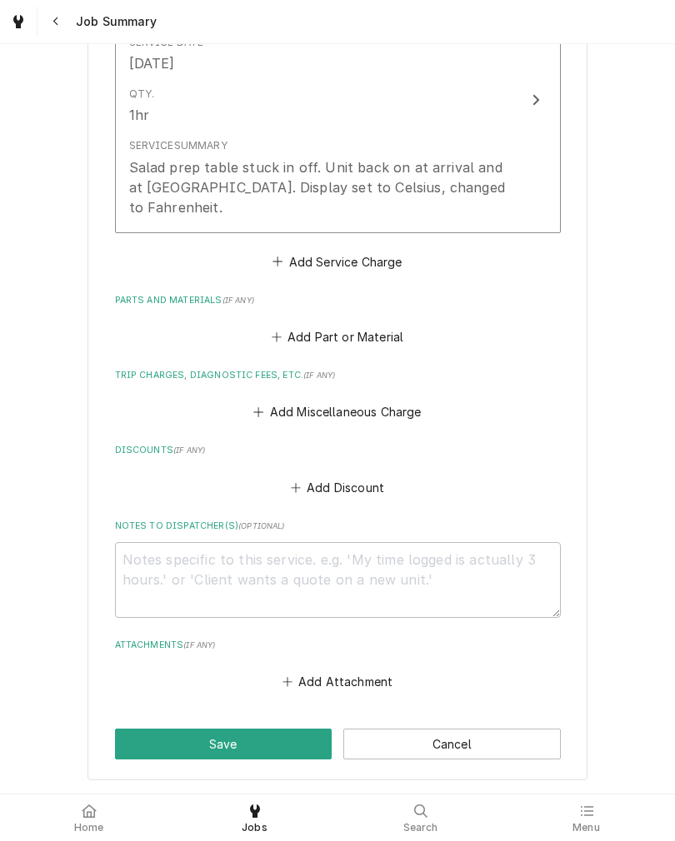
click at [400, 401] on button "Add Miscellaneous Charge" at bounding box center [337, 412] width 173 height 23
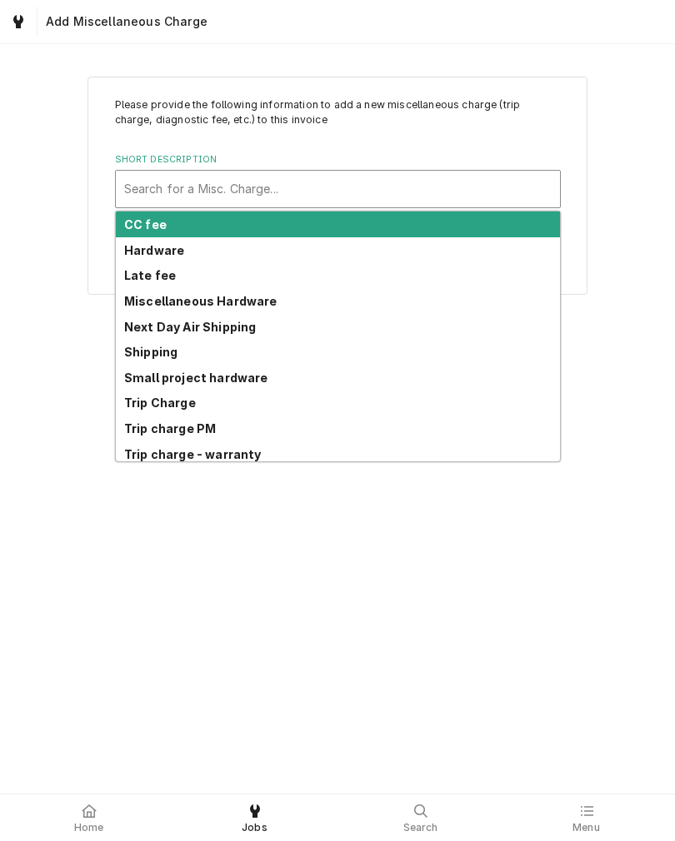
click at [131, 400] on strong "Trip Charge" at bounding box center [160, 403] width 72 height 14
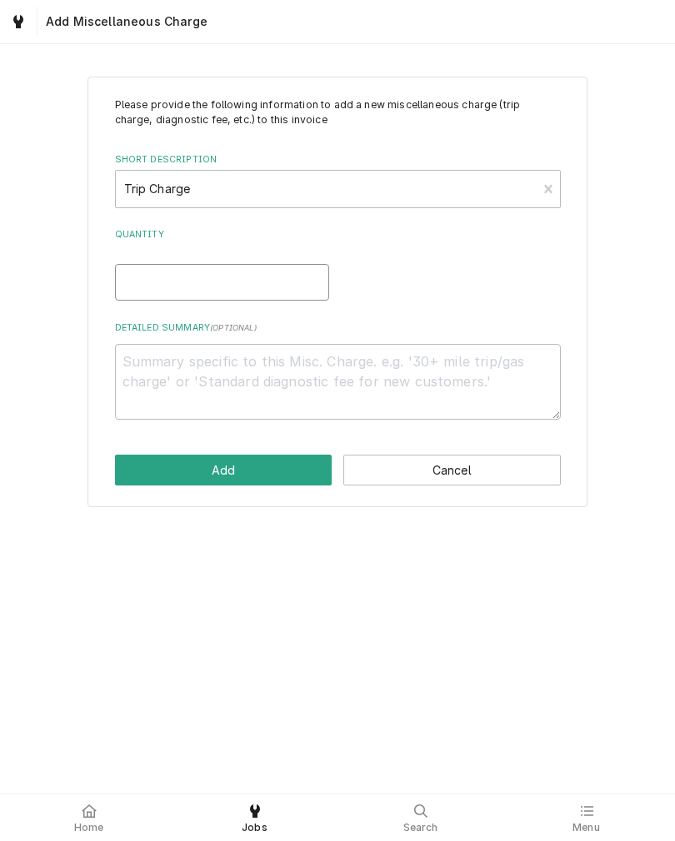
click at [129, 273] on input "Quantity" at bounding box center [222, 282] width 214 height 37
click at [128, 465] on button "Add" at bounding box center [223, 470] width 217 height 31
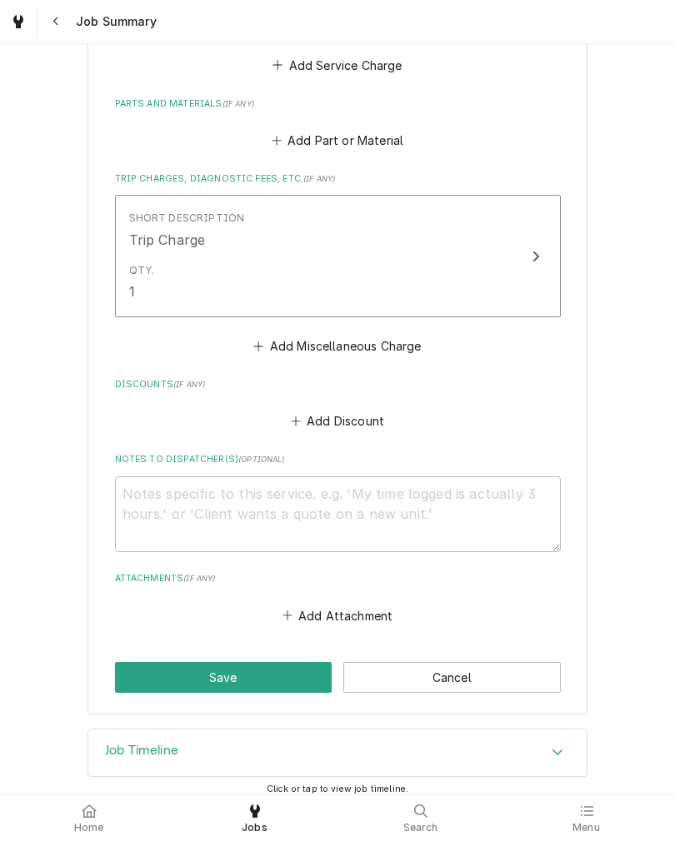
scroll to position [701, 0]
click at [154, 663] on button "Save" at bounding box center [223, 678] width 217 height 31
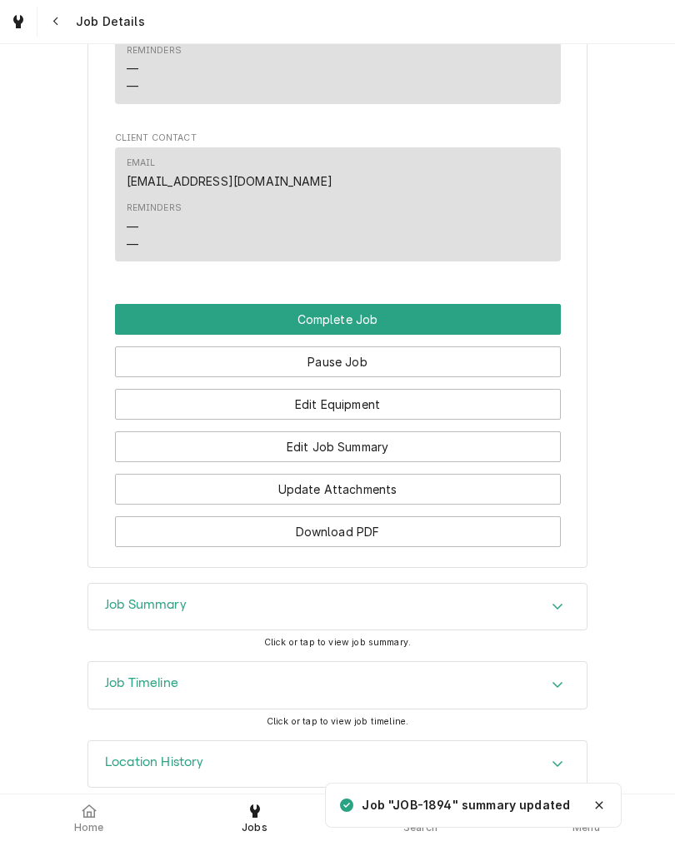
scroll to position [1214, 0]
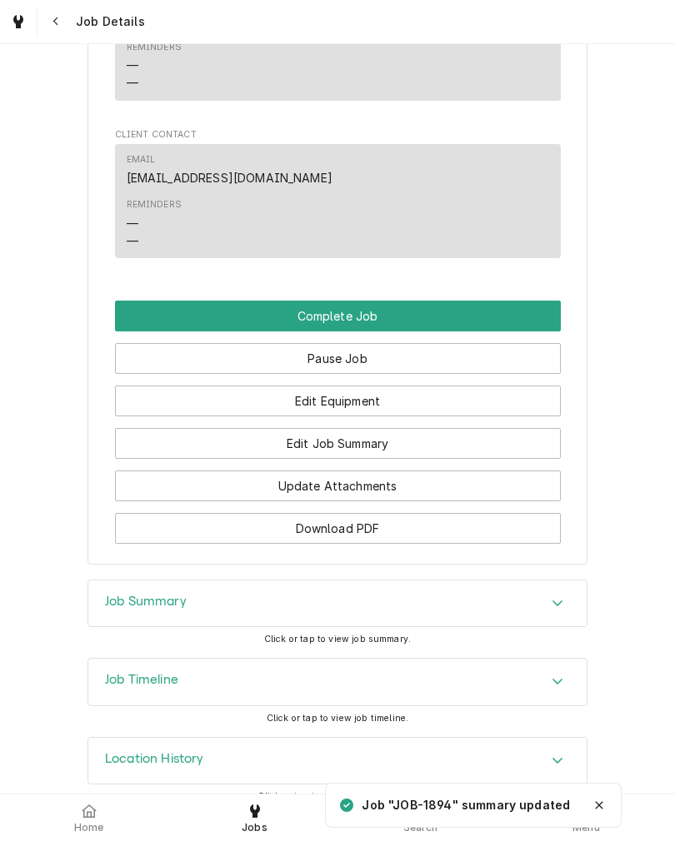
click at [467, 387] on button "Edit Equipment" at bounding box center [338, 401] width 446 height 31
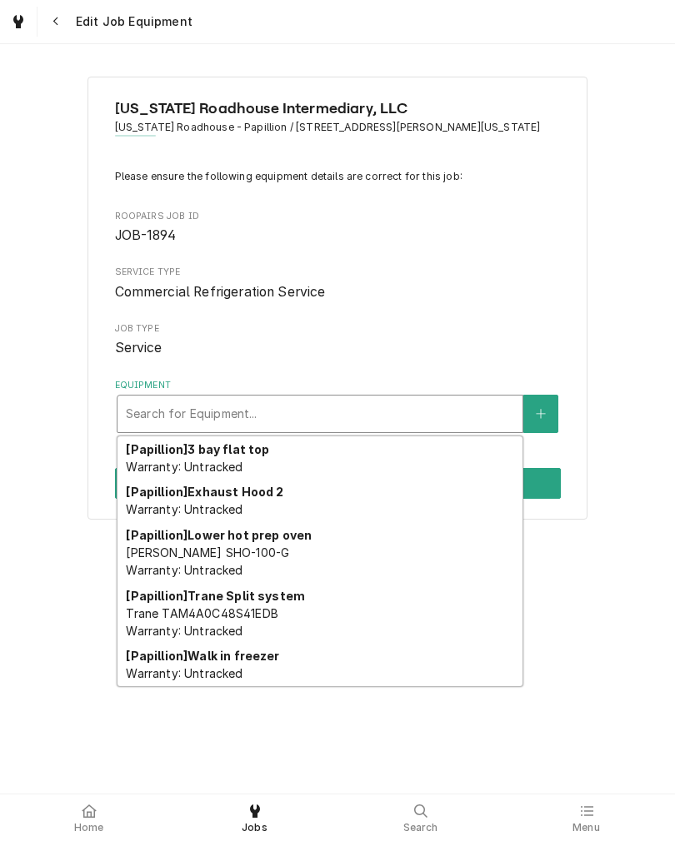
scroll to position [1625, 0]
click at [550, 403] on button "Equipment" at bounding box center [540, 414] width 35 height 38
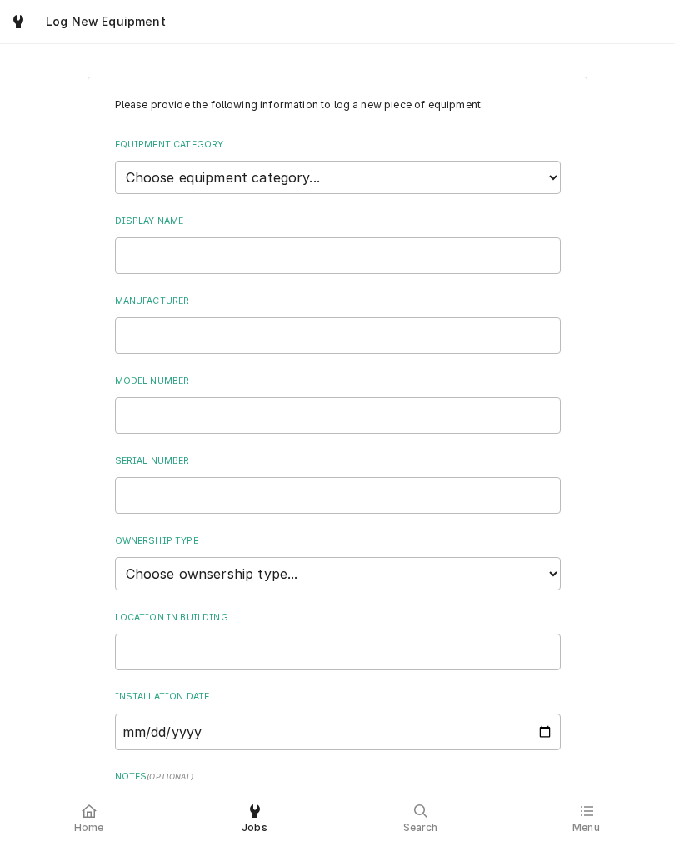
click at [154, 169] on select "Choose equipment category... Ice Machines Refrigeration Beverage Equipment Work…" at bounding box center [338, 177] width 446 height 33
select select "8"
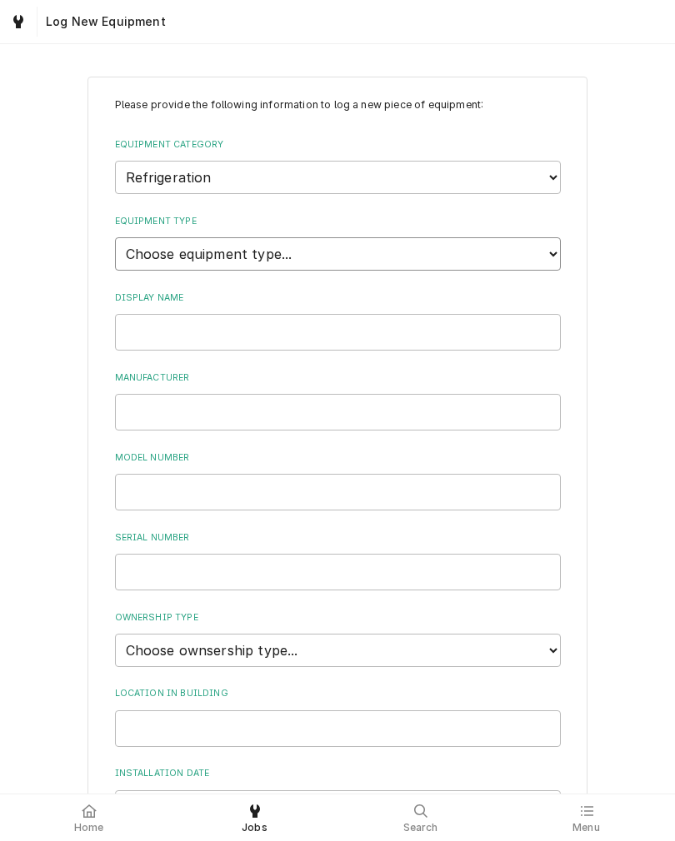
click at [132, 241] on select "Choose equipment type... Bar Refrigeration Blast Chiller Chef Base Freezer Chef…" at bounding box center [338, 253] width 446 height 33
click at [137, 243] on select "Choose equipment type... Bar Refrigeration Blast Chiller Chef Base Freezer Chef…" at bounding box center [338, 253] width 446 height 33
select select "69"
click at [146, 315] on input "Display Name" at bounding box center [338, 332] width 446 height 37
type input "Salad Prep Table"
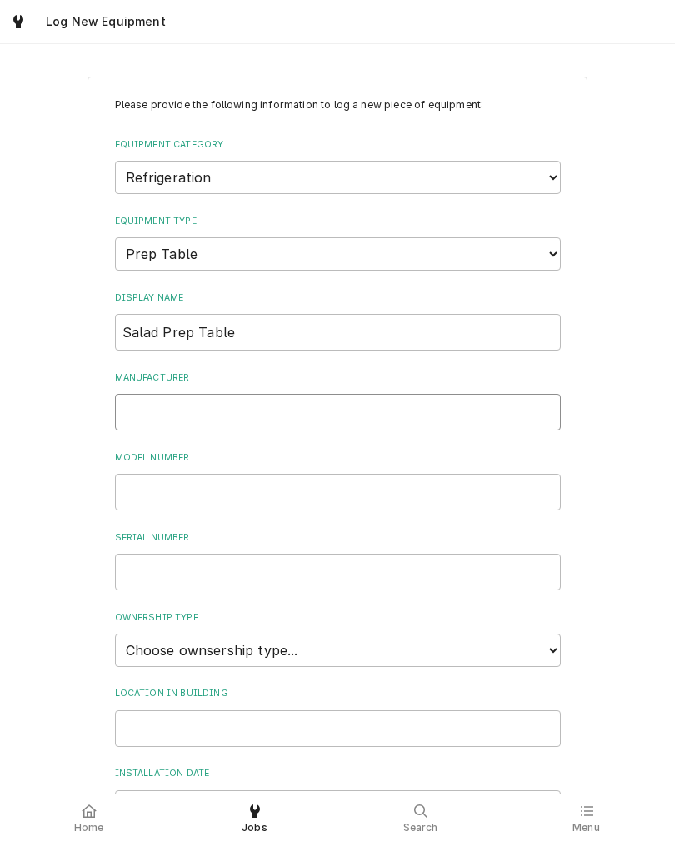
click at [152, 394] on input "Manufacturer" at bounding box center [338, 412] width 446 height 37
type input "[PERSON_NAME]-Air"
click at [142, 474] on input "Model Number" at bounding box center [338, 492] width 446 height 37
click at [138, 474] on input "Model Number" at bounding box center [338, 492] width 446 height 37
type input "SPE72HC-30M"
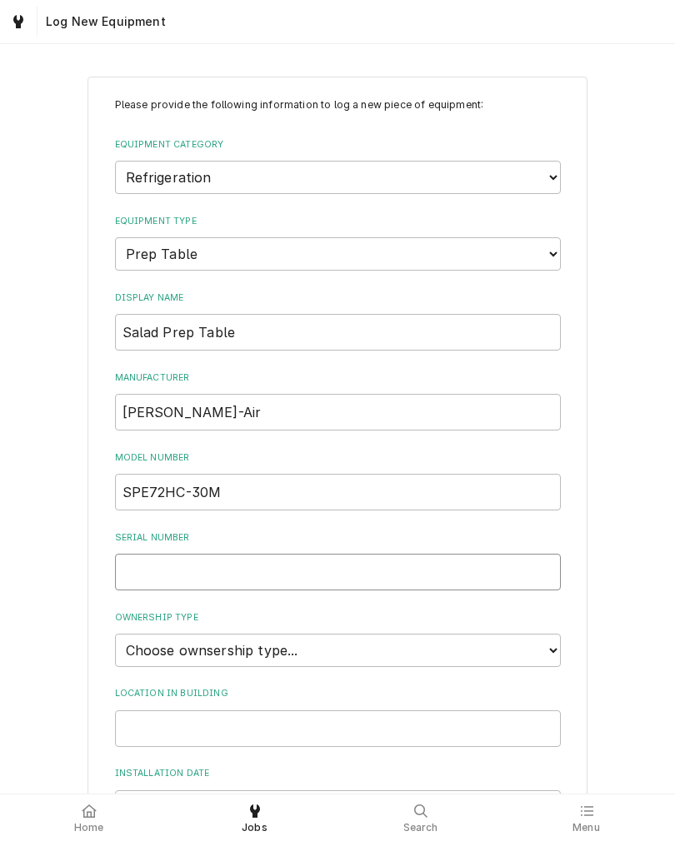
click at [137, 557] on input "Serial Number" at bounding box center [338, 572] width 446 height 37
click at [133, 557] on input "Serial Number" at bounding box center [338, 572] width 446 height 37
paste input "12410357"
type input "12410357"
click at [127, 634] on select "Choose ownsership type... Unknown Owned Leased Rented" at bounding box center [338, 650] width 446 height 33
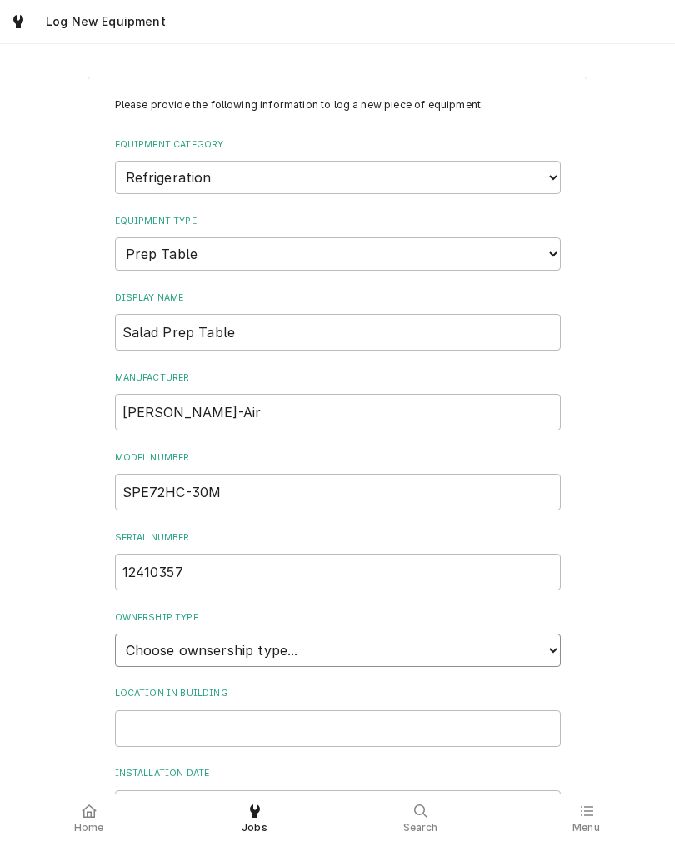
select select "1"
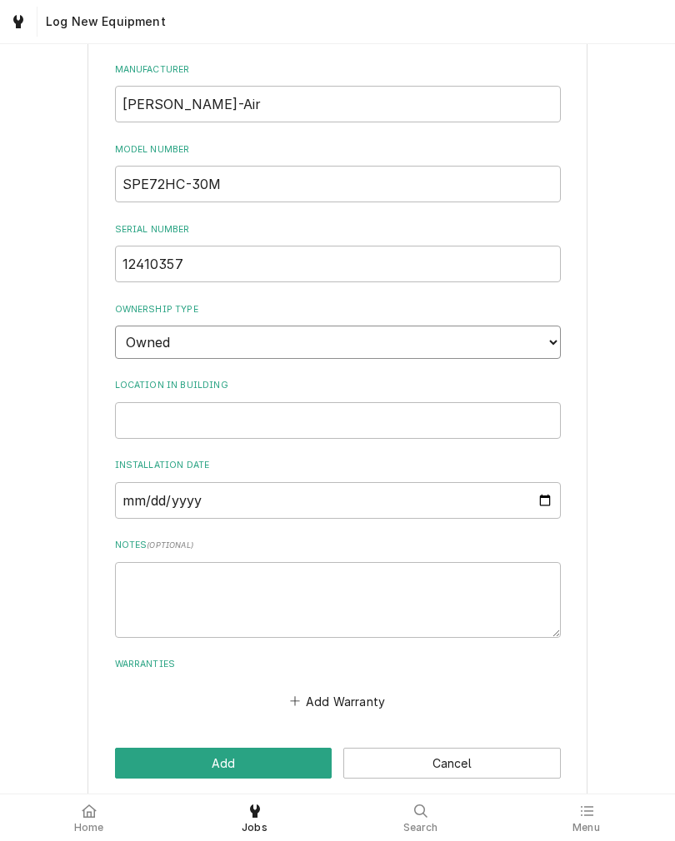
scroll to position [307, 0]
click at [122, 749] on button "Add" at bounding box center [223, 764] width 217 height 31
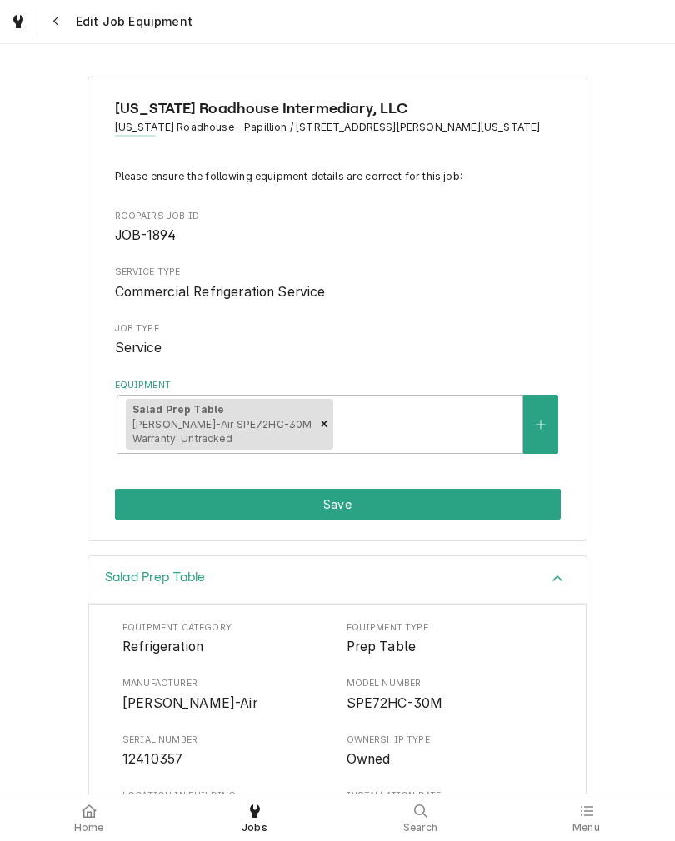
click at [131, 505] on button "Save" at bounding box center [338, 504] width 446 height 31
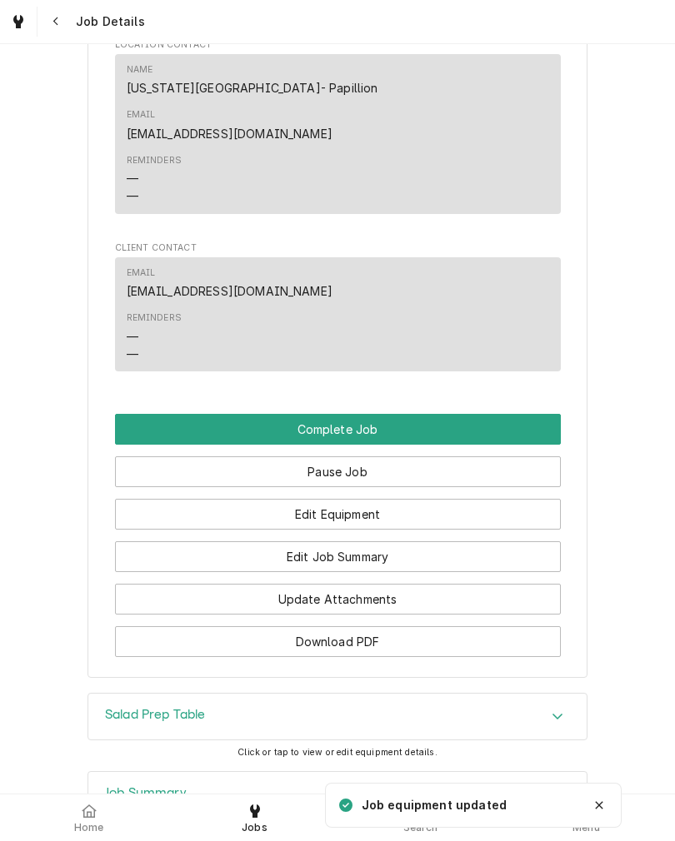
scroll to position [1123, 0]
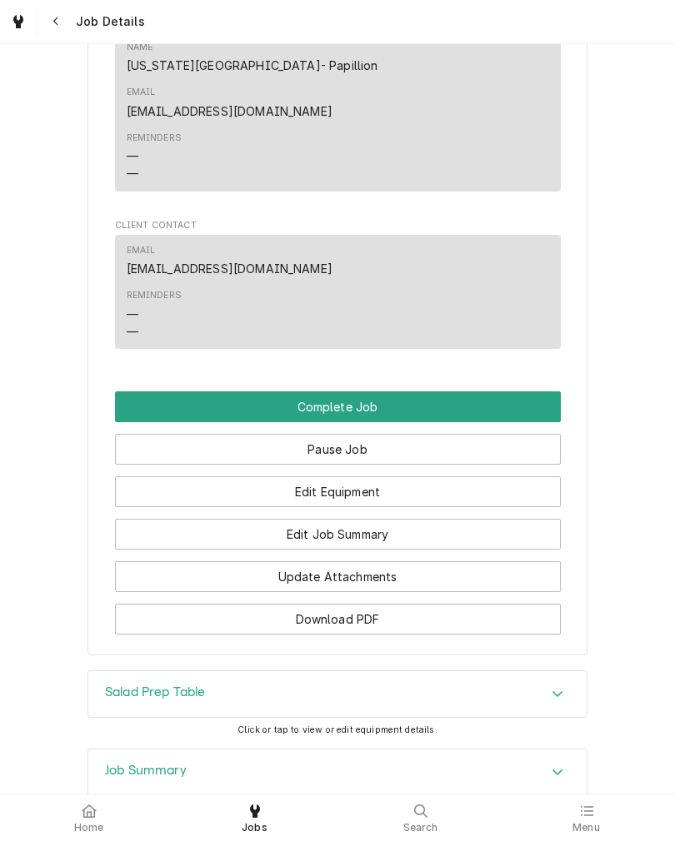
click at [129, 392] on button "Complete Job" at bounding box center [338, 407] width 446 height 31
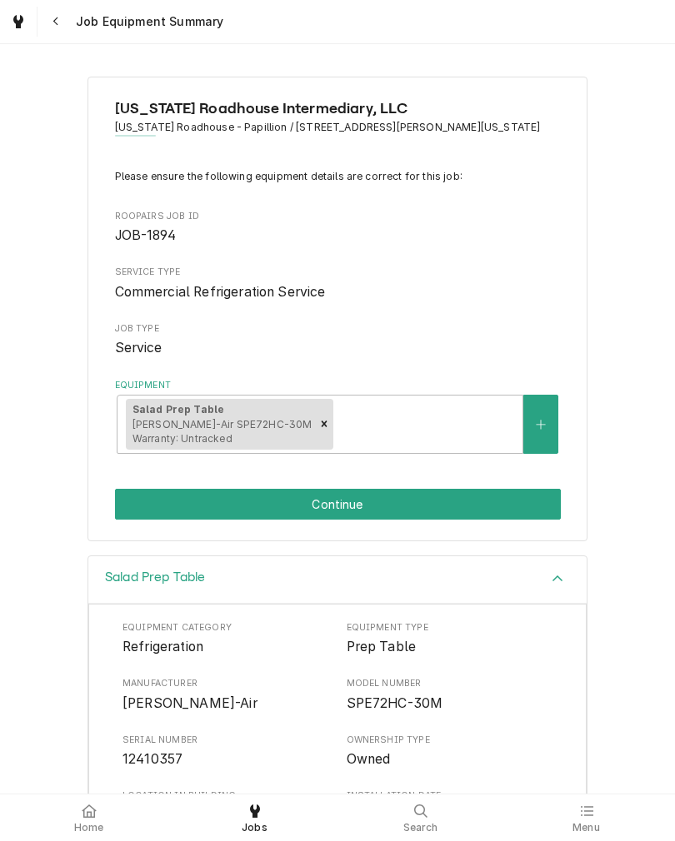
click at [147, 505] on button "Continue" at bounding box center [338, 504] width 446 height 31
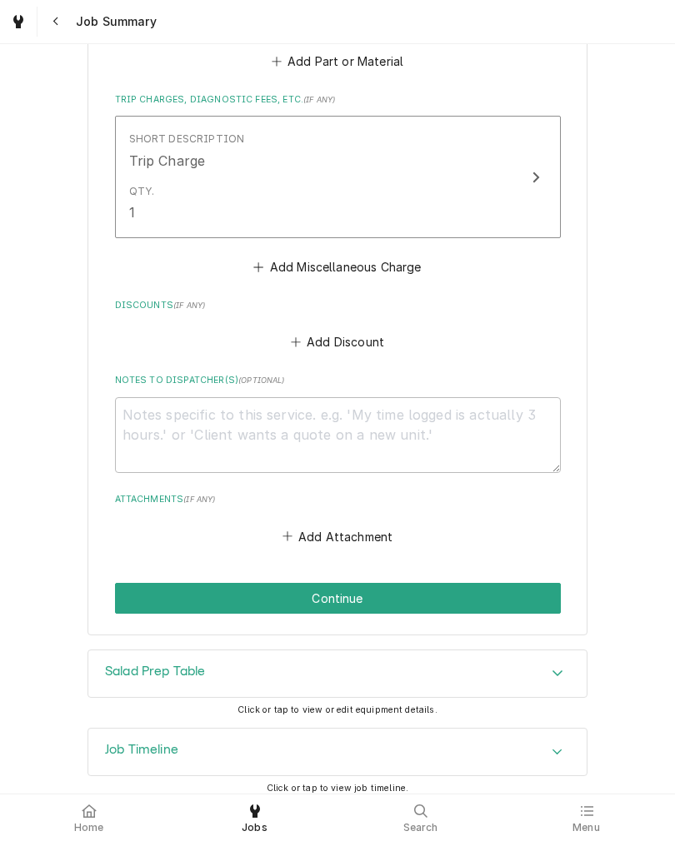
scroll to position [781, 0]
click at [124, 585] on button "Continue" at bounding box center [338, 599] width 446 height 31
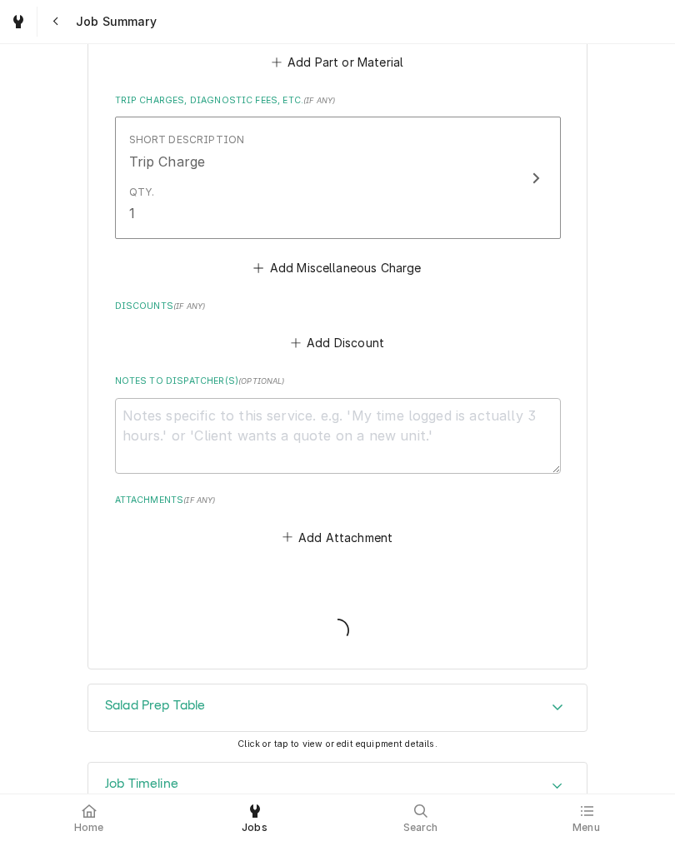
type textarea "x"
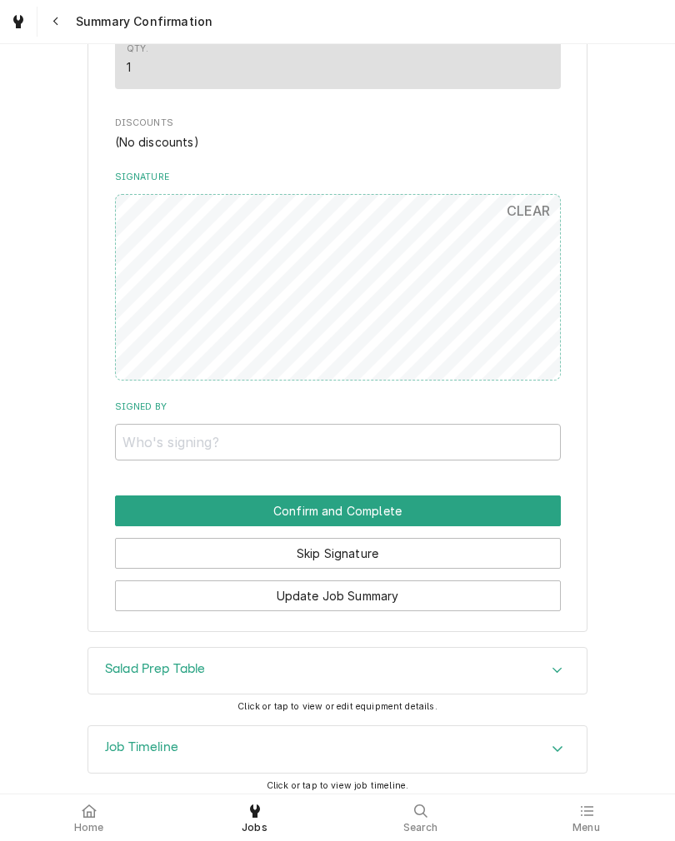
scroll to position [803, 0]
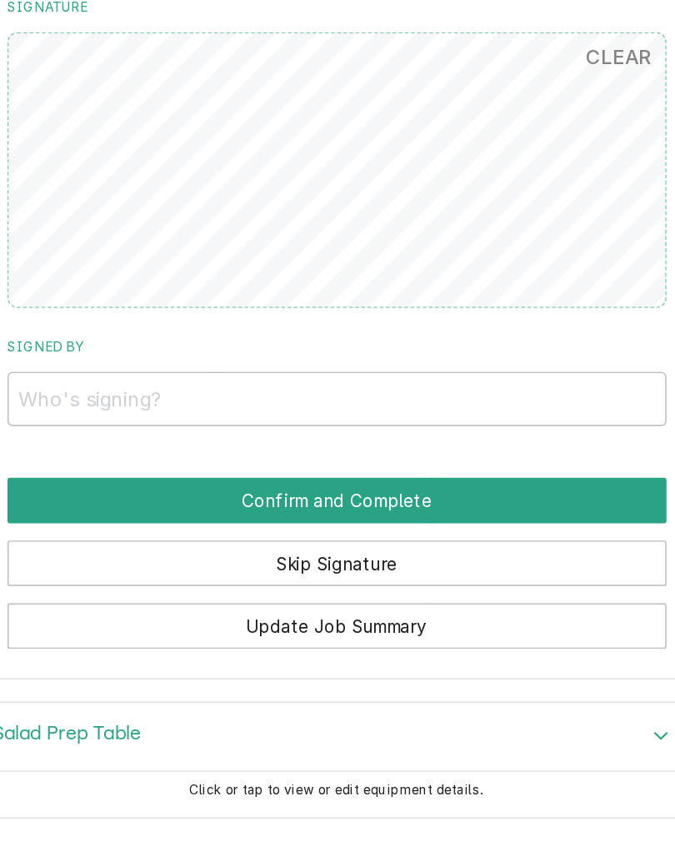
click at [0, 513] on html "Summary Confirmation [US_STATE][GEOGRAPHIC_DATA] Intermediary, LLC [US_STATE][G…" at bounding box center [337, 420] width 675 height 841
click at [345, 415] on input "Signed By" at bounding box center [338, 433] width 446 height 37
type input "[PERSON_NAME]"
click at [115, 487] on button "Confirm and Complete" at bounding box center [338, 502] width 446 height 31
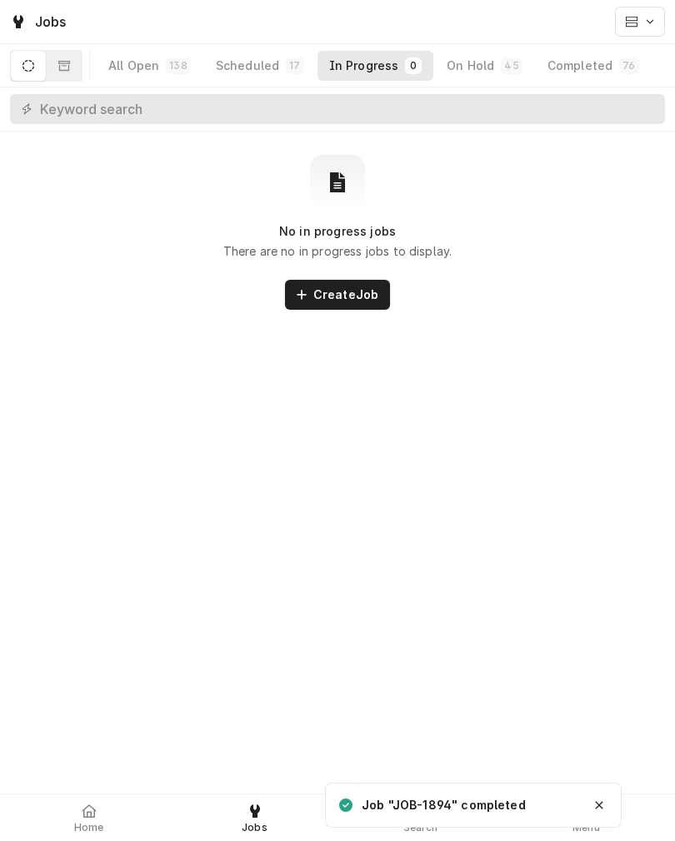
click at [87, 806] on icon at bounding box center [89, 811] width 15 height 13
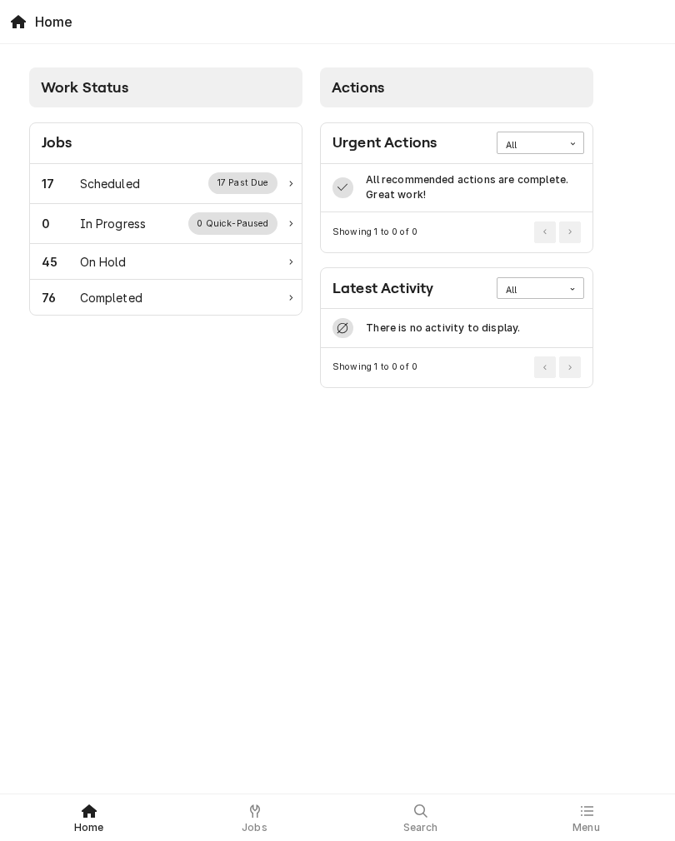
click at [82, 179] on div "Scheduled" at bounding box center [110, 183] width 60 height 17
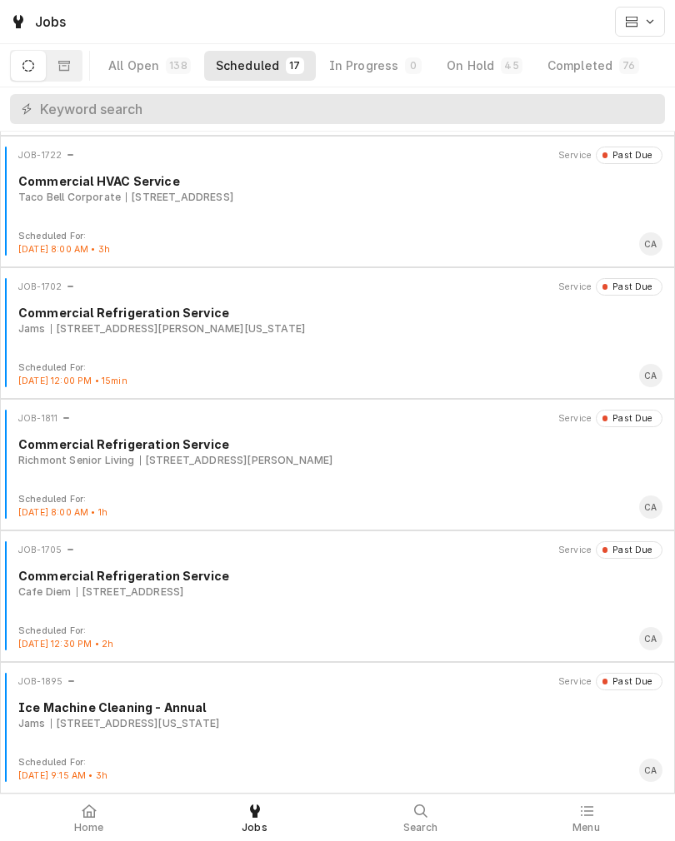
scroll to position [1575, 0]
click at [355, 706] on div "Ice Machine Cleaning - Annual" at bounding box center [340, 707] width 644 height 17
